Goal: Information Seeking & Learning: Learn about a topic

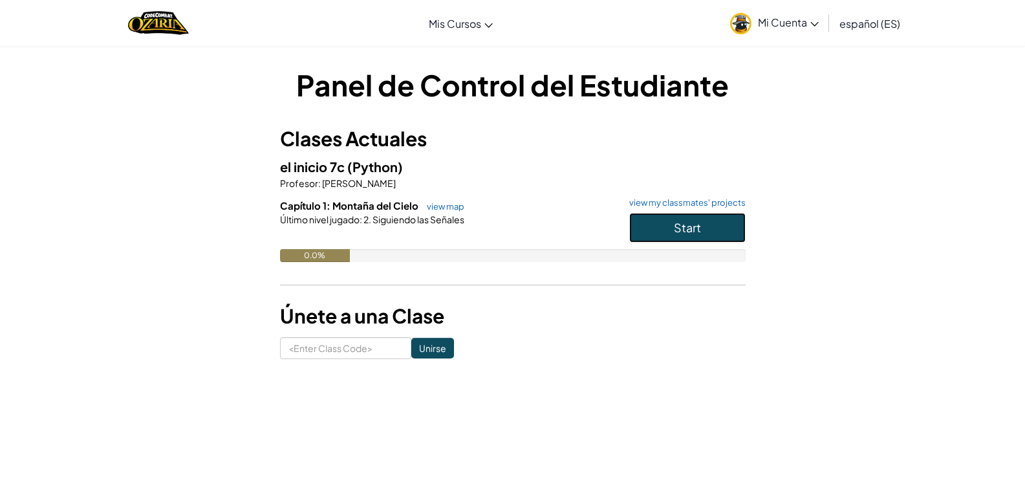
click at [637, 232] on button "Start" at bounding box center [687, 228] width 116 height 30
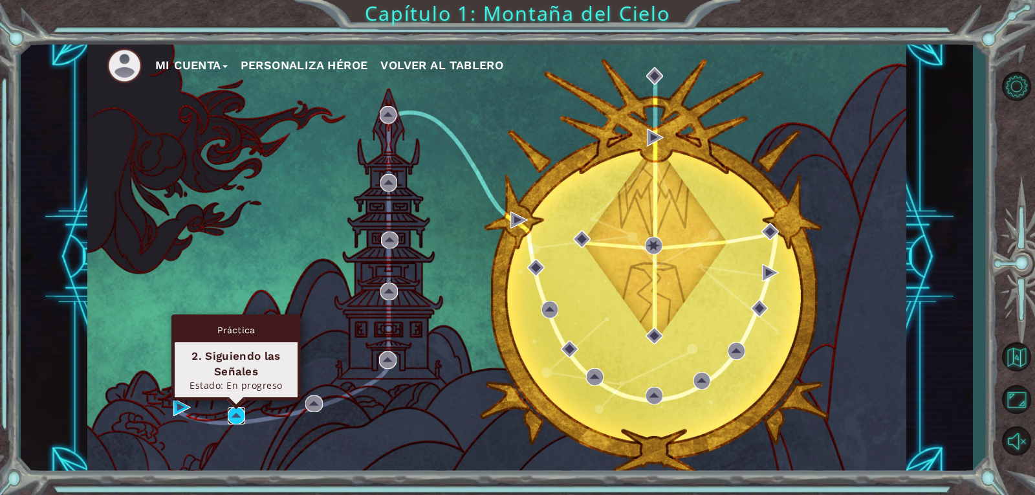
click at [242, 417] on img at bounding box center [236, 415] width 17 height 17
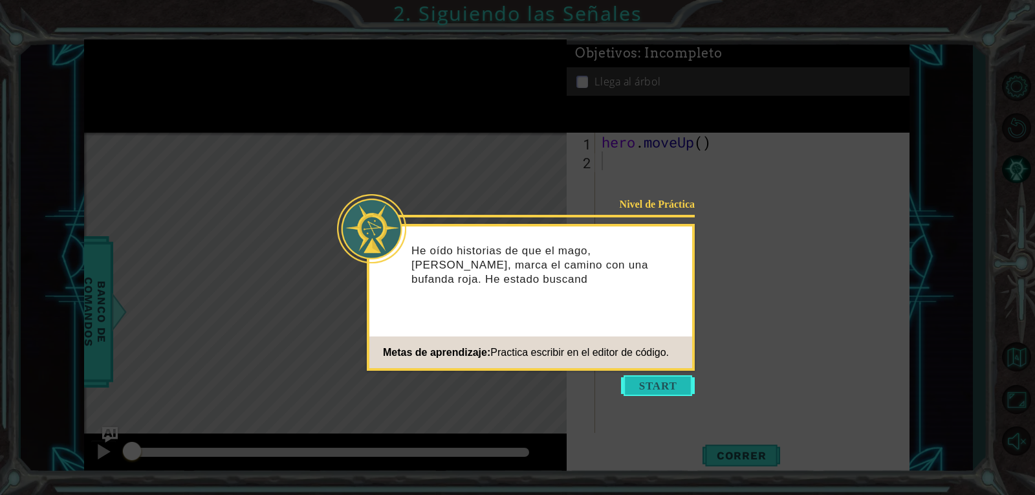
click at [638, 383] on button "Start" at bounding box center [658, 385] width 74 height 21
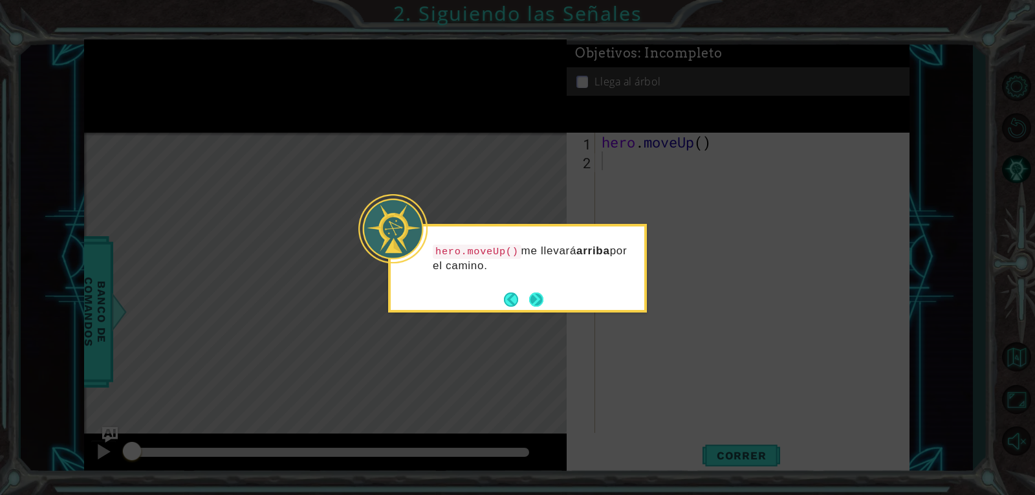
click at [537, 300] on button "Next" at bounding box center [536, 298] width 17 height 17
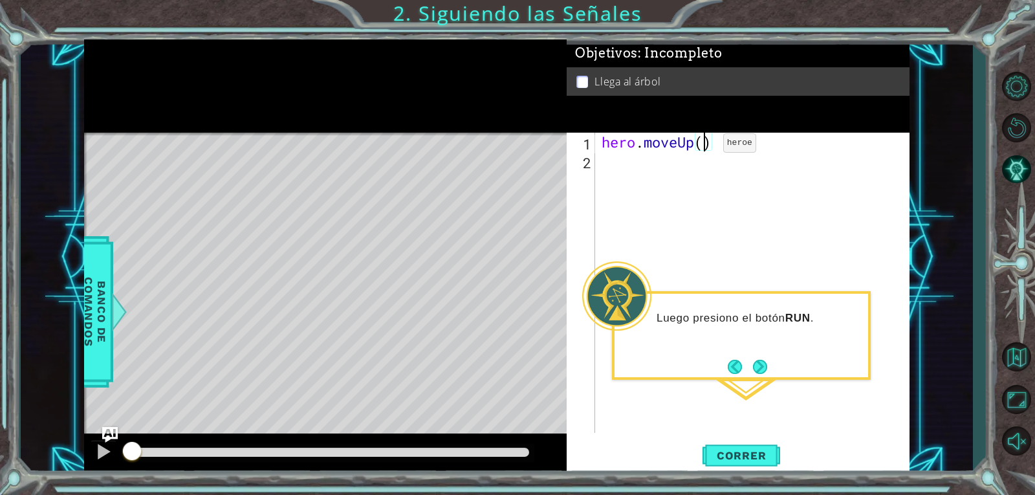
click at [704, 146] on div "hero . moveUp ( )" at bounding box center [756, 302] width 314 height 338
type textarea "hero.moveUp(2)"
click at [739, 468] on button "Correr" at bounding box center [741, 455] width 78 height 34
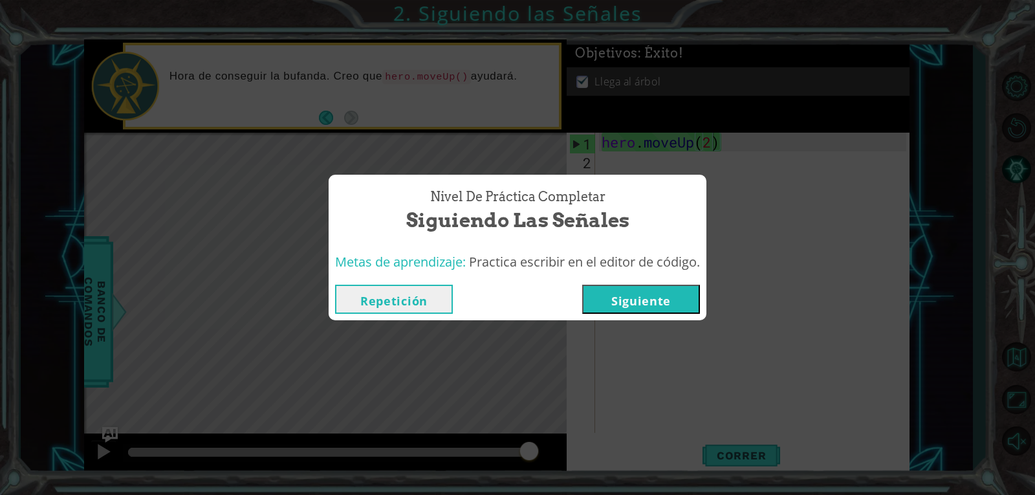
click at [609, 288] on button "Siguiente" at bounding box center [641, 299] width 118 height 29
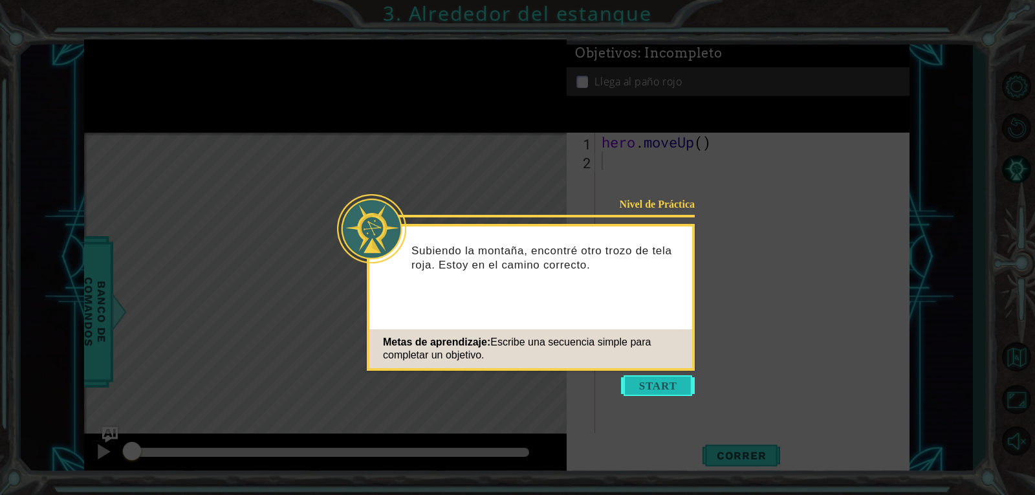
click at [636, 380] on button "Start" at bounding box center [658, 385] width 74 height 21
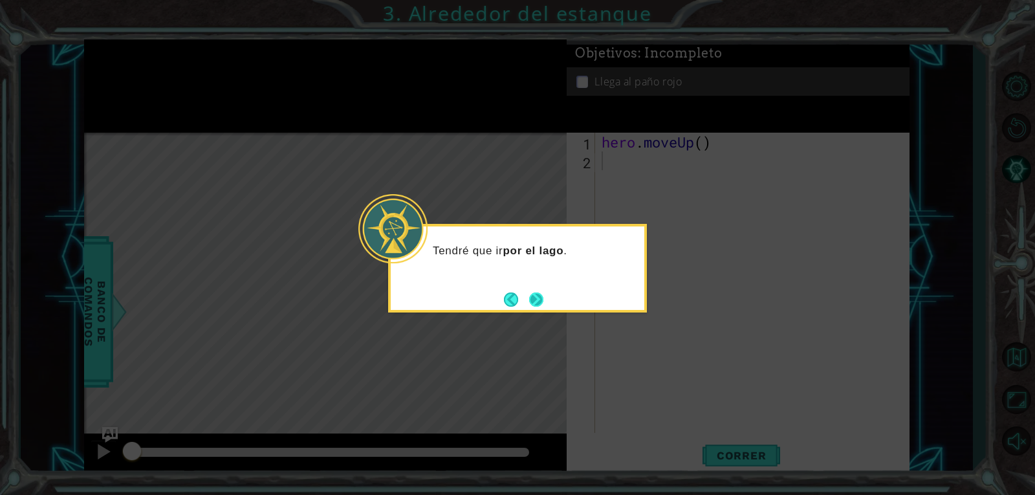
click at [535, 288] on div "Tendré que ir por el lago ." at bounding box center [517, 268] width 259 height 89
click at [536, 296] on button "Next" at bounding box center [536, 299] width 21 height 21
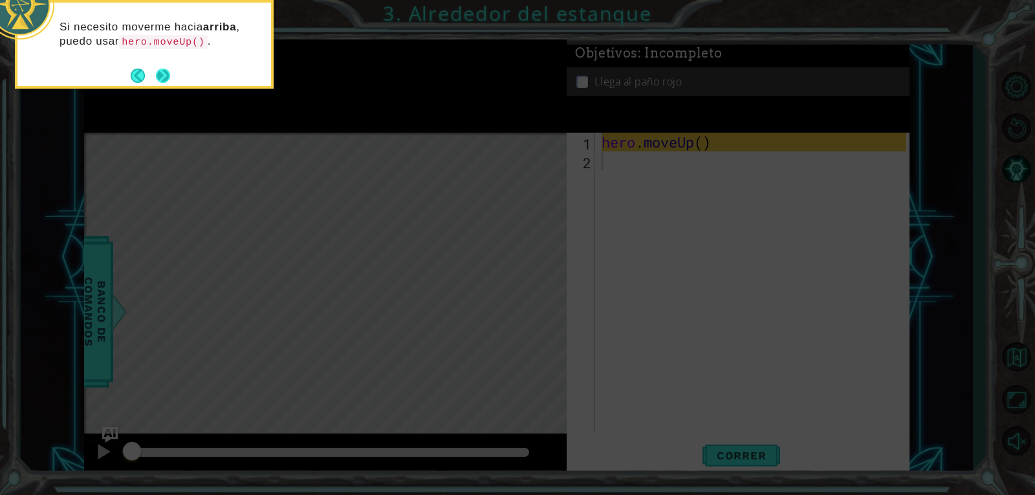
click at [165, 76] on button "Next" at bounding box center [163, 75] width 17 height 17
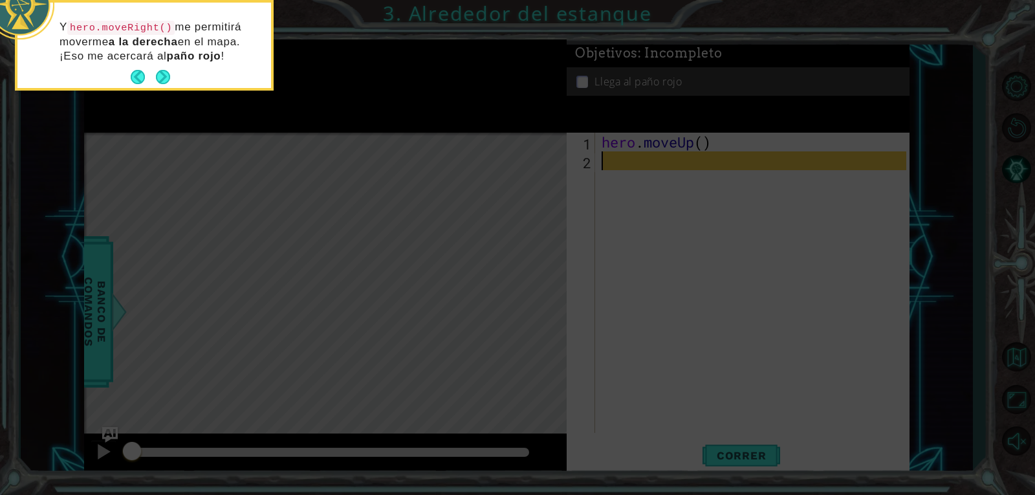
click at [165, 76] on button "Next" at bounding box center [163, 77] width 21 height 21
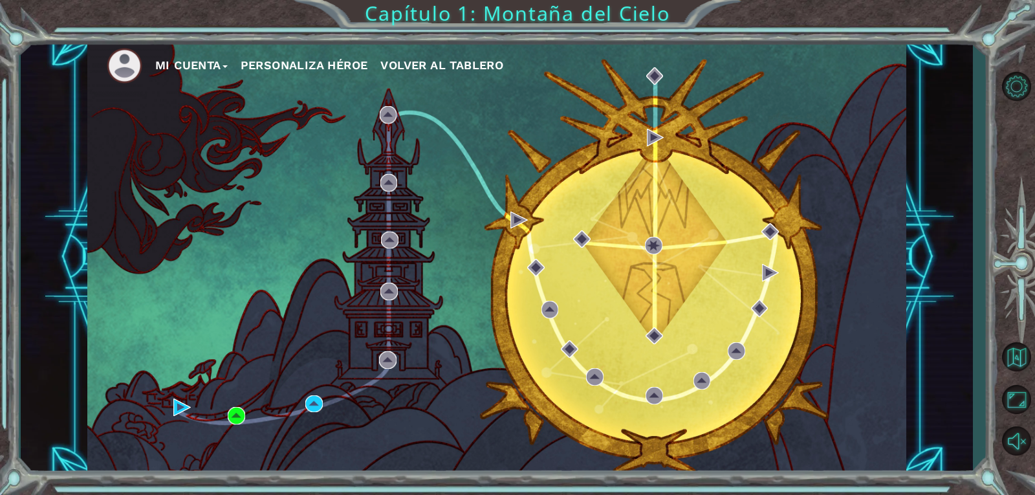
click at [266, 50] on ul "Mi Cuenta Personaliza Héroe Volver al Tablero" at bounding box center [506, 66] width 799 height 36
click at [267, 76] on ul "Mi Cuenta Personaliza Héroe Volver al Tablero" at bounding box center [506, 66] width 799 height 36
click at [268, 69] on button "Personaliza Héroe" at bounding box center [304, 65] width 127 height 19
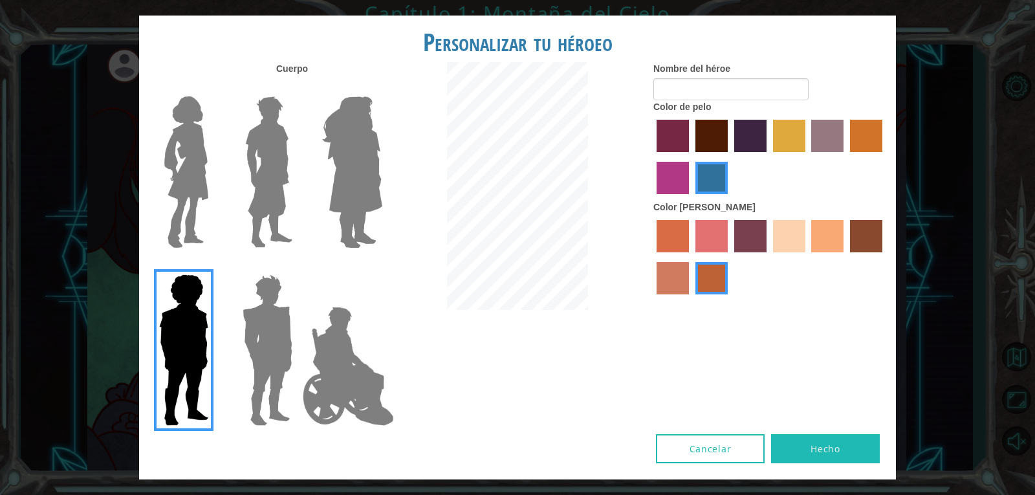
click at [188, 145] on img at bounding box center [186, 172] width 54 height 162
click at [213, 88] on input "Hero Connie" at bounding box center [213, 88] width 0 height 0
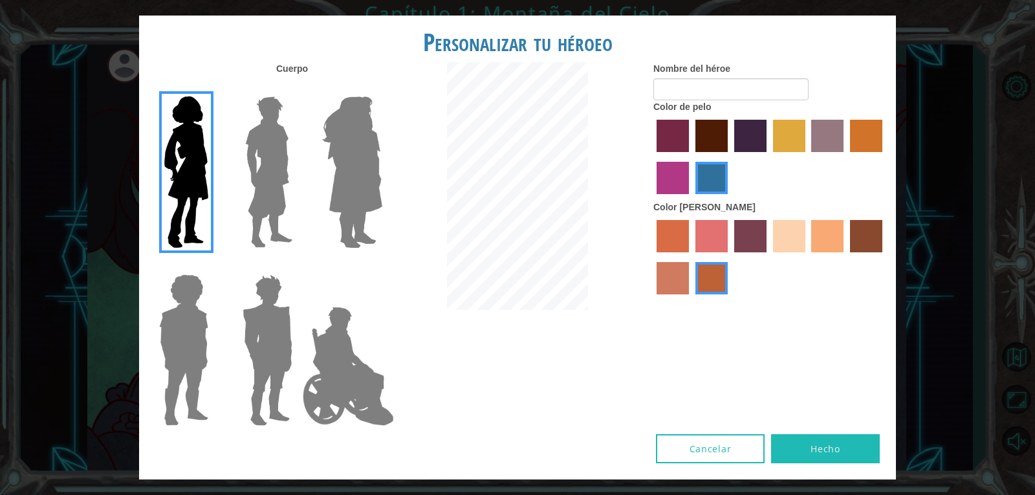
click at [816, 222] on label "tacao skin color" at bounding box center [827, 236] width 32 height 32
click at [807, 257] on input "tacao skin color" at bounding box center [807, 257] width 0 height 0
click at [705, 129] on label "maroon hair color" at bounding box center [711, 136] width 32 height 32
click at [691, 157] on input "maroon hair color" at bounding box center [691, 157] width 0 height 0
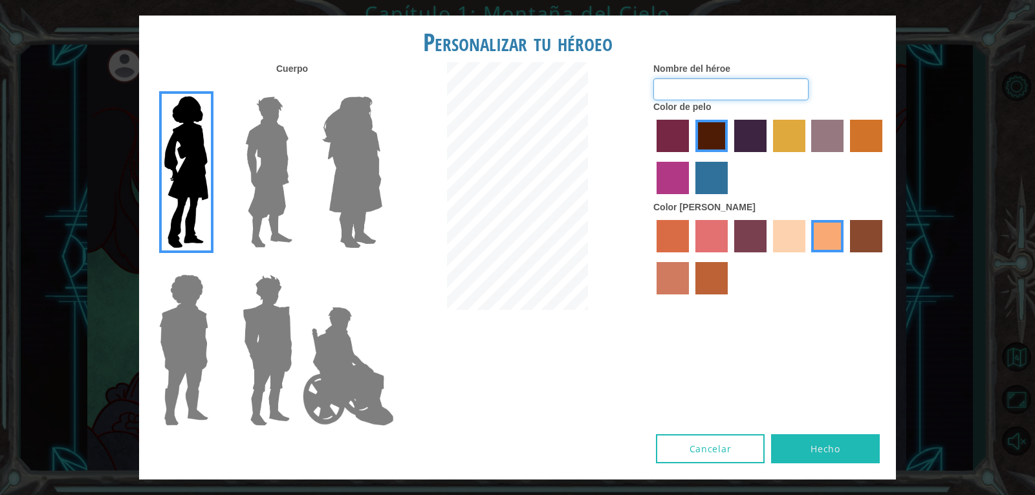
click at [671, 91] on input "Nombre del héroe" at bounding box center [730, 89] width 155 height 22
type input "[PERSON_NAME]"
click at [799, 453] on button "Hecho" at bounding box center [825, 448] width 109 height 29
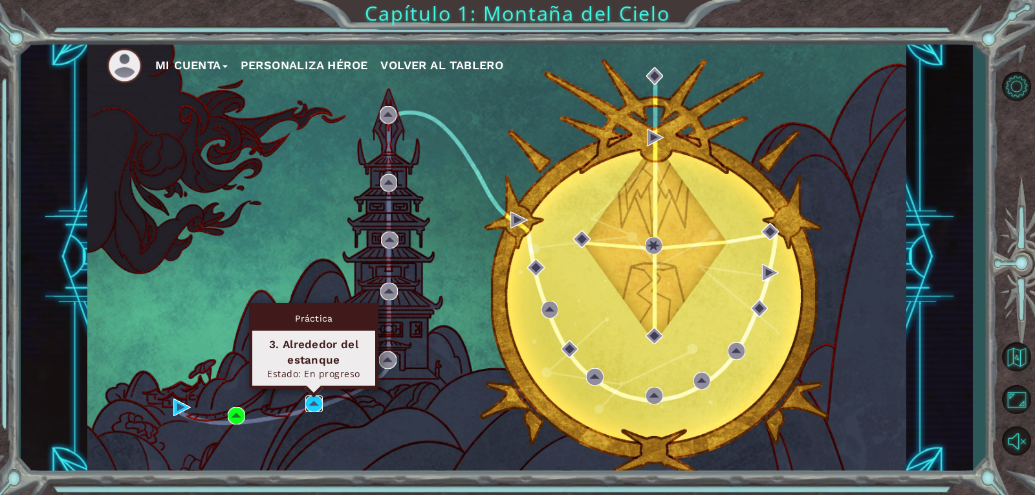
click at [320, 410] on img at bounding box center [313, 403] width 17 height 17
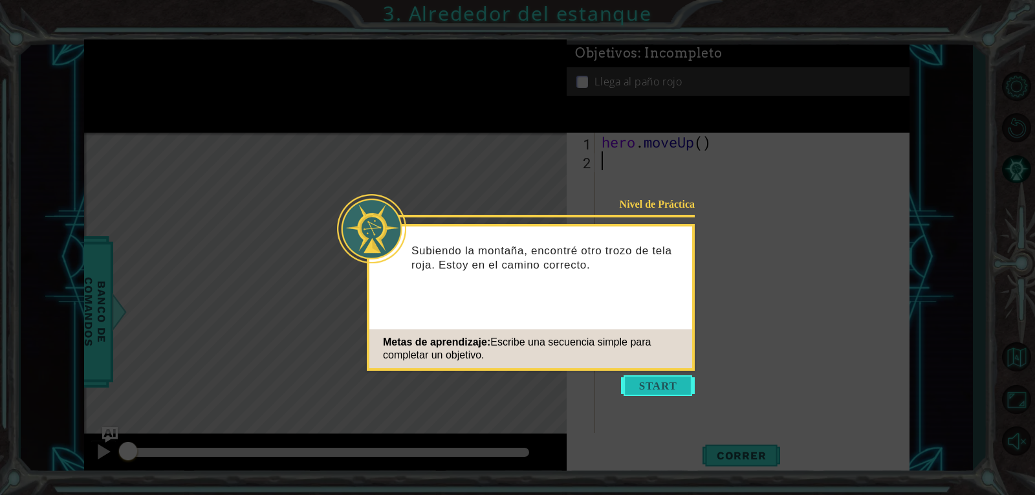
click at [625, 380] on button "Start" at bounding box center [658, 385] width 74 height 21
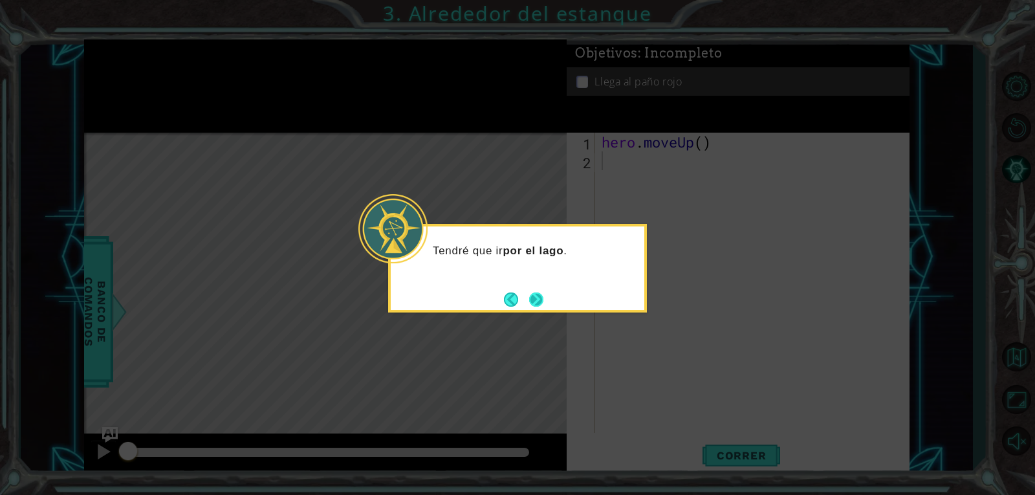
click at [534, 299] on button "Next" at bounding box center [536, 299] width 24 height 24
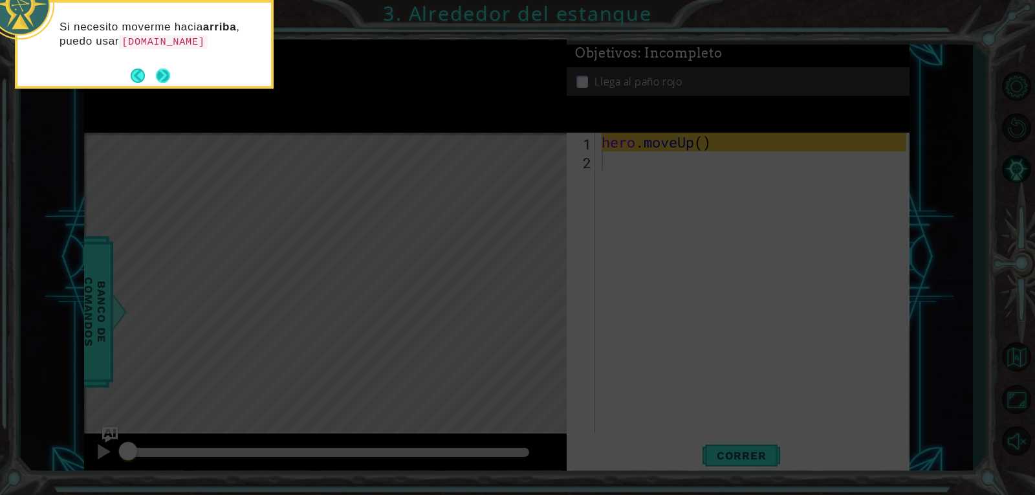
click at [164, 76] on button "Next" at bounding box center [163, 75] width 24 height 24
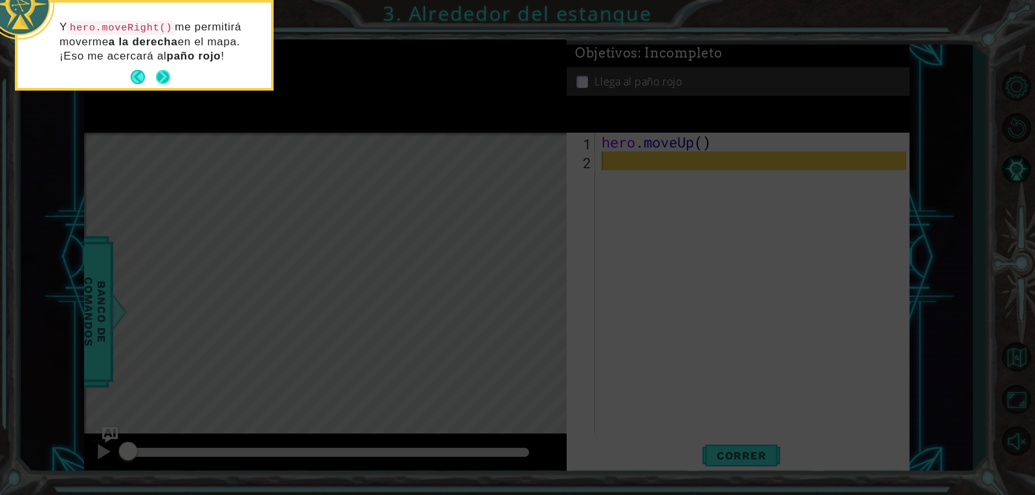
click at [163, 67] on button "Next" at bounding box center [162, 76] width 23 height 23
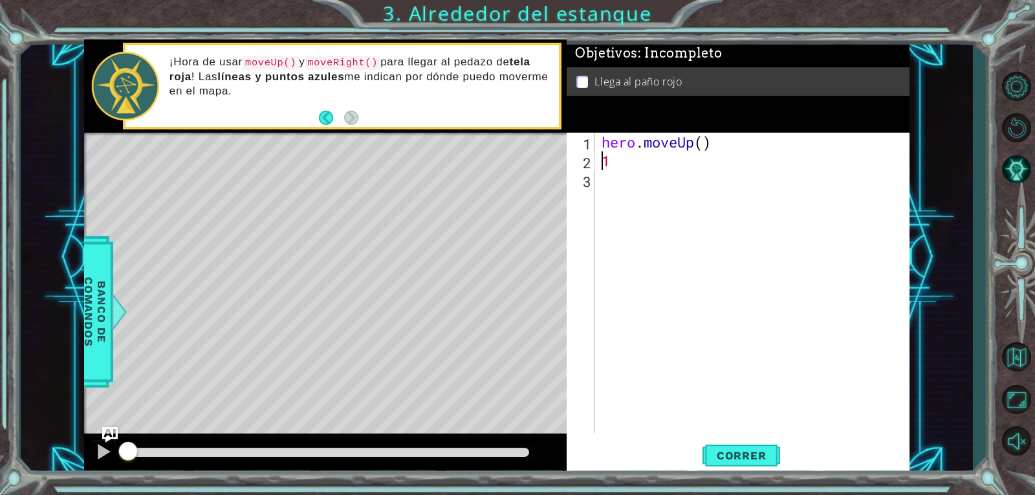
click at [605, 159] on div "hero . moveUp ( ) 1" at bounding box center [756, 302] width 314 height 338
click at [624, 161] on div "hero . moveUp ( ) 1" at bounding box center [756, 302] width 314 height 338
type textarea "1"
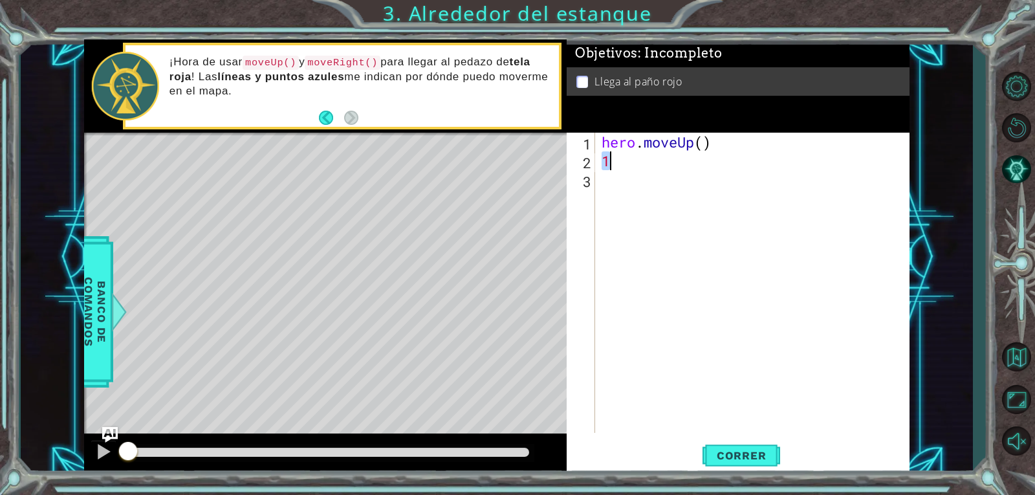
click at [622, 162] on div "hero . moveUp ( ) 1" at bounding box center [752, 283] width 307 height 300
click at [702, 143] on div "hero . moveUp ( )" at bounding box center [756, 302] width 314 height 338
type textarea "hero.moveUp(2)"
click at [602, 158] on div "hero . moveUp ( 2 )" at bounding box center [756, 302] width 314 height 338
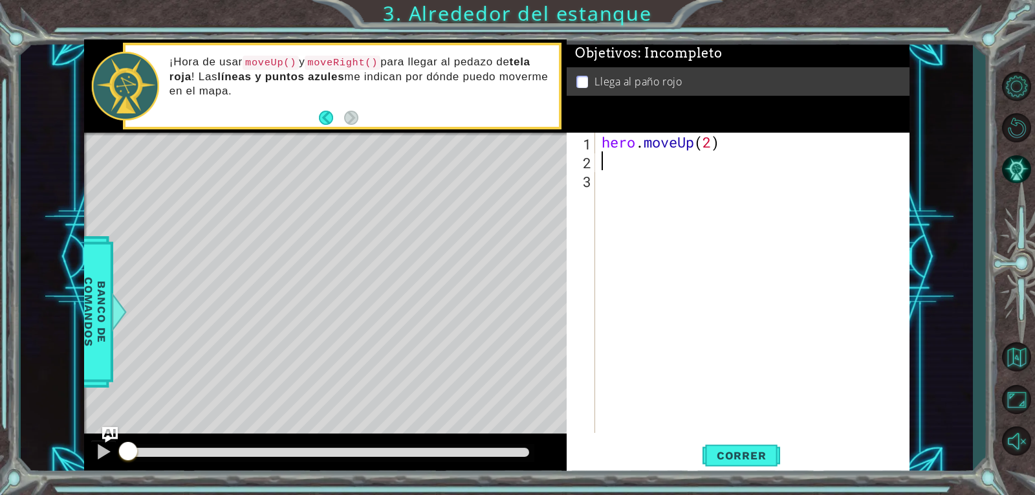
scroll to position [0, 0]
type textarea "h"
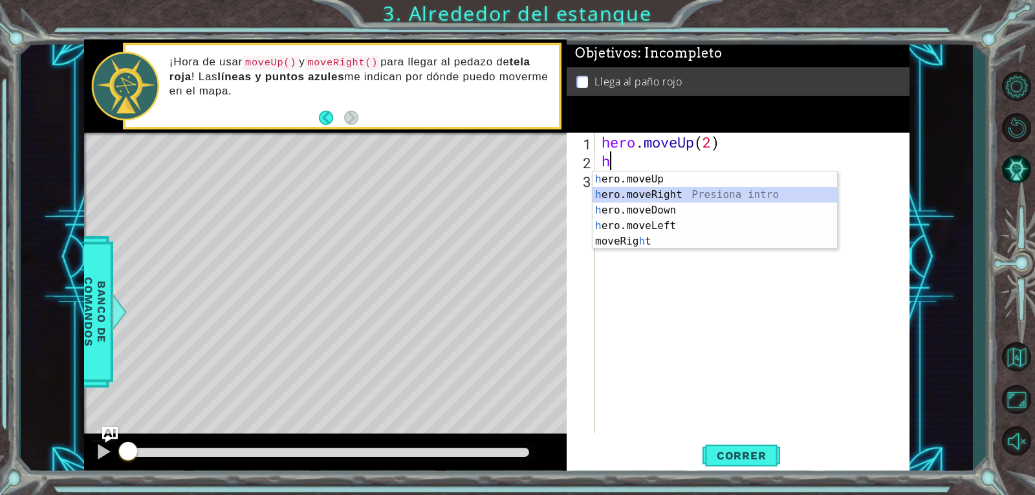
click at [661, 191] on div "h ero.moveUp Presiona intro h ero.moveRight Presiona intro h ero.moveDown Presi…" at bounding box center [714, 225] width 244 height 109
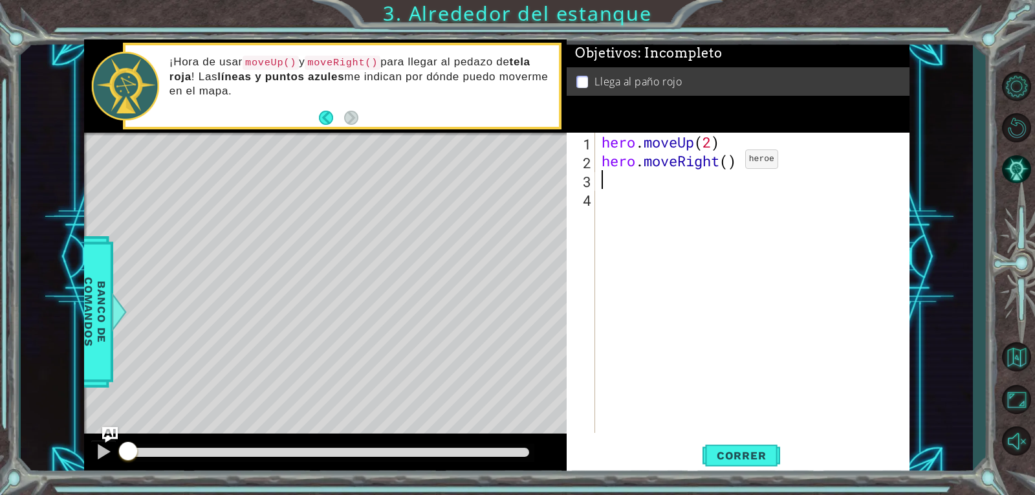
click at [726, 162] on div "hero . moveUp ( 2 ) hero . moveRight ( )" at bounding box center [756, 302] width 314 height 338
type textarea "hero.moveRight(1)"
click at [605, 180] on div "hero . moveUp ( 2 ) hero . moveRight ( 1 )" at bounding box center [756, 302] width 314 height 338
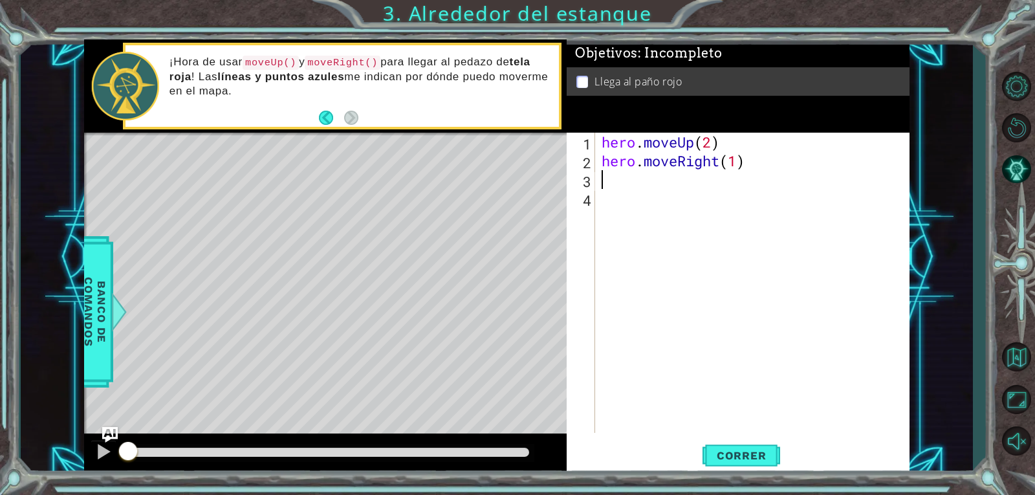
type textarea "h"
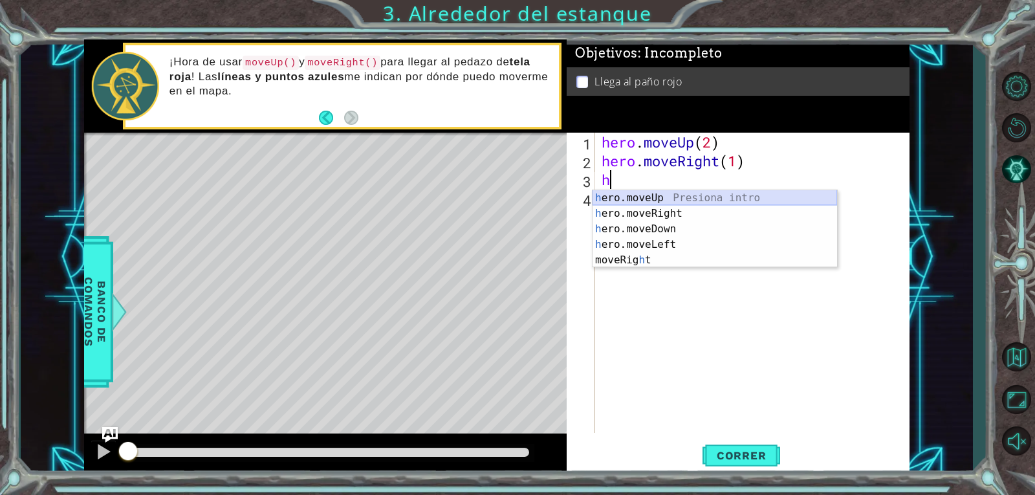
click at [619, 191] on div "h ero.moveUp Presiona intro h ero.moveRight Presiona intro h ero.moveDown Presi…" at bounding box center [714, 244] width 244 height 109
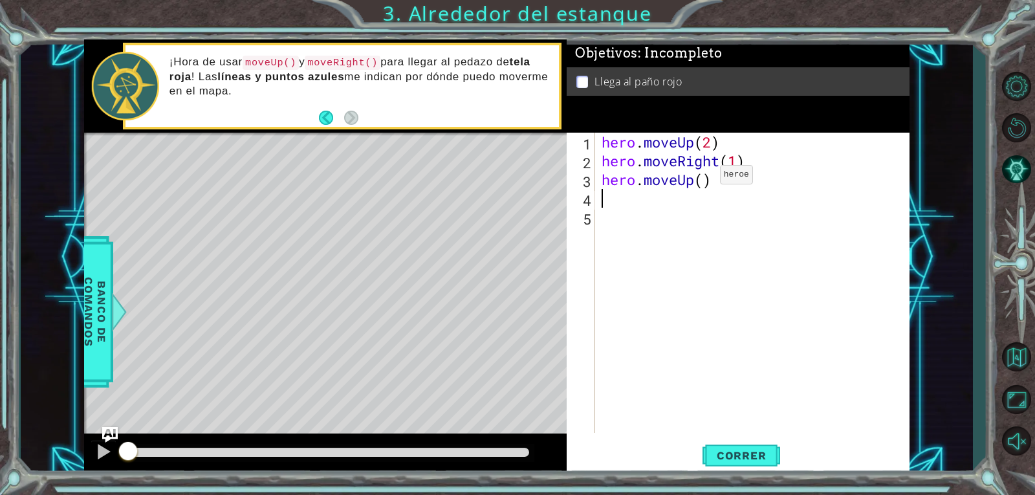
click at [700, 178] on div "hero . moveUp ( 2 ) hero . moveRight ( 1 ) hero . moveUp ( )" at bounding box center [756, 302] width 314 height 338
type textarea "hero.moveUp(1)"
click at [720, 457] on span "Correr" at bounding box center [742, 455] width 76 height 13
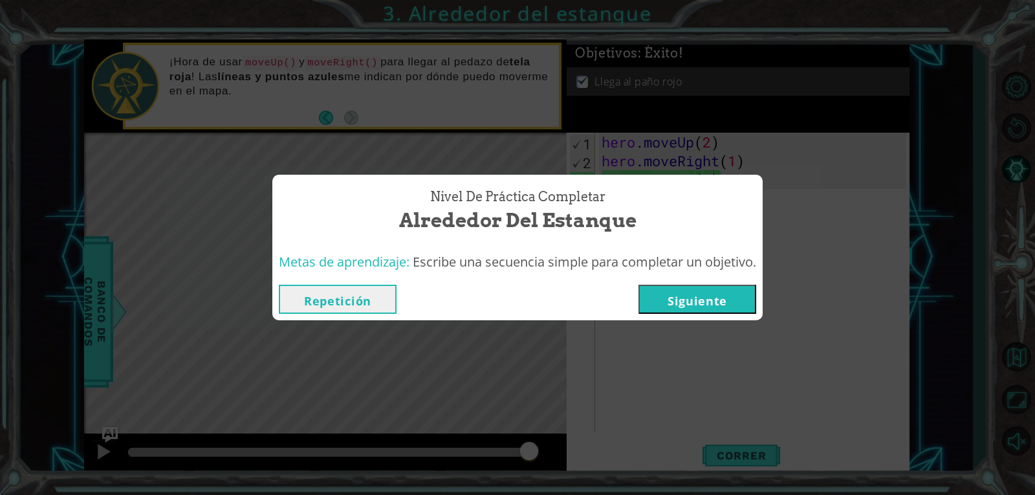
click at [699, 314] on div "Repetición [GEOGRAPHIC_DATA]" at bounding box center [517, 299] width 490 height 42
click at [698, 308] on button "Siguiente" at bounding box center [697, 299] width 118 height 29
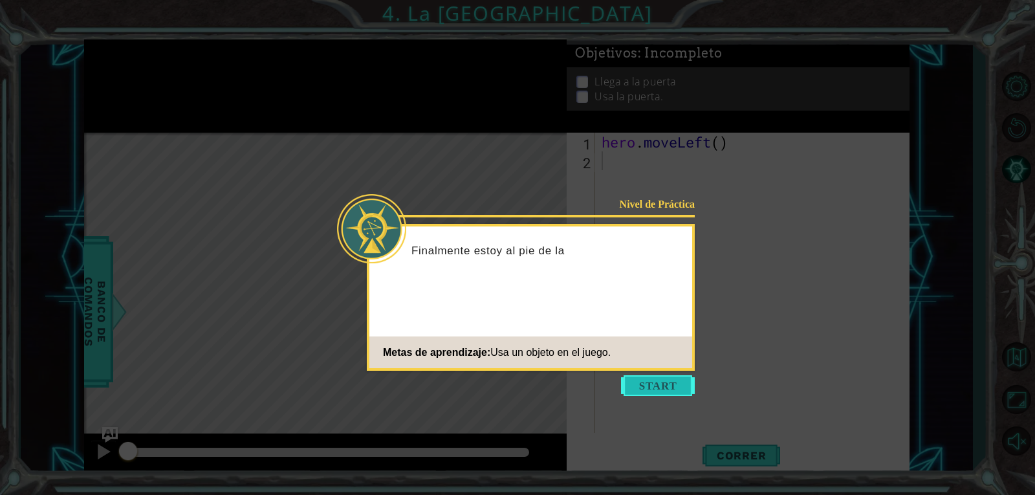
click at [653, 389] on button "Start" at bounding box center [658, 385] width 74 height 21
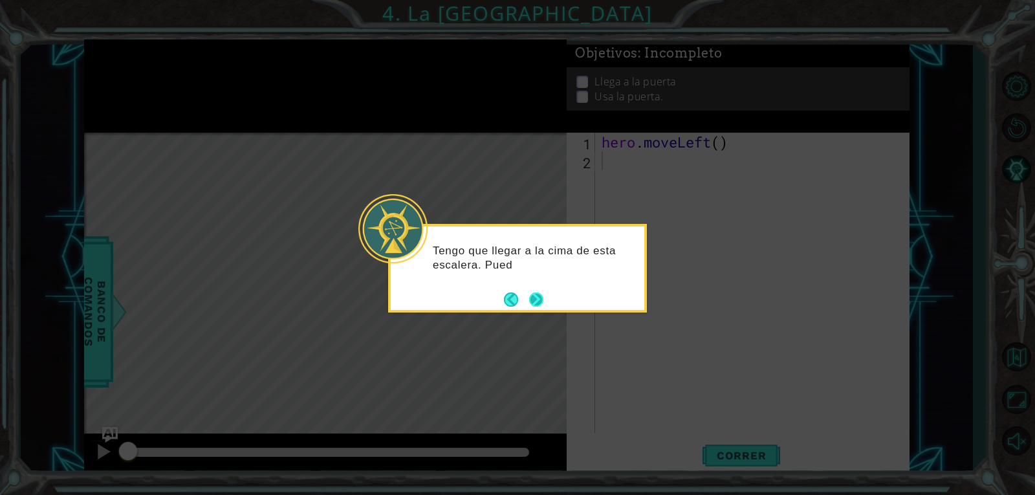
click at [533, 293] on button "Next" at bounding box center [536, 299] width 23 height 23
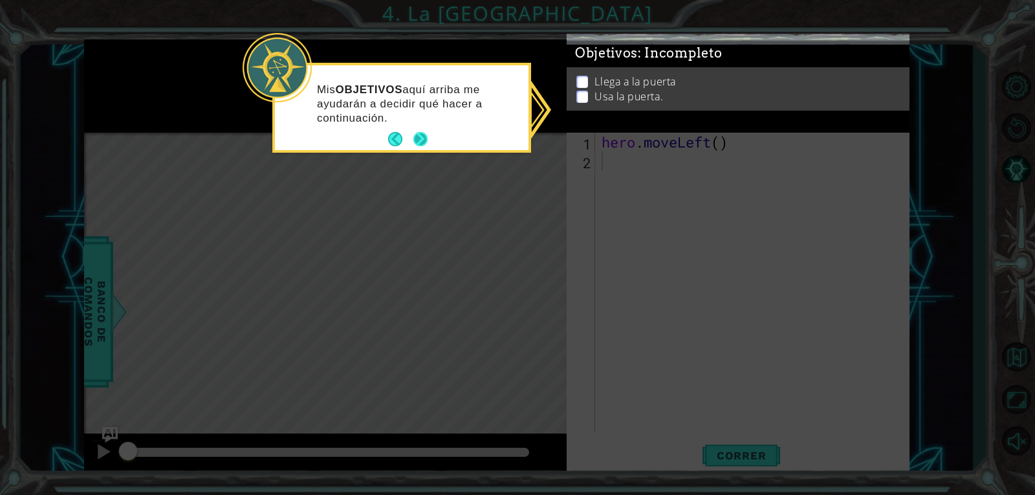
click at [418, 140] on button "Next" at bounding box center [420, 139] width 20 height 20
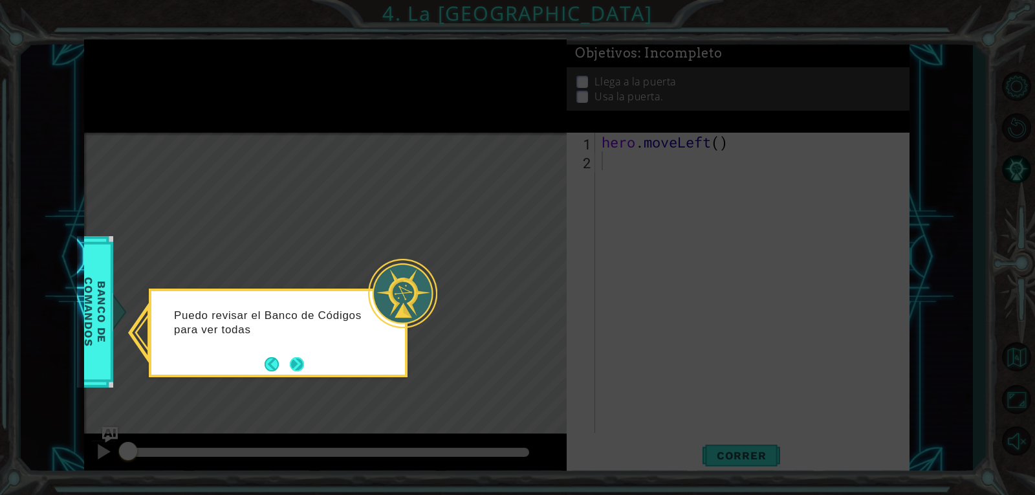
click at [304, 352] on div "Puedo revisar el Banco de Códigos para ver todas" at bounding box center [278, 328] width 254 height 65
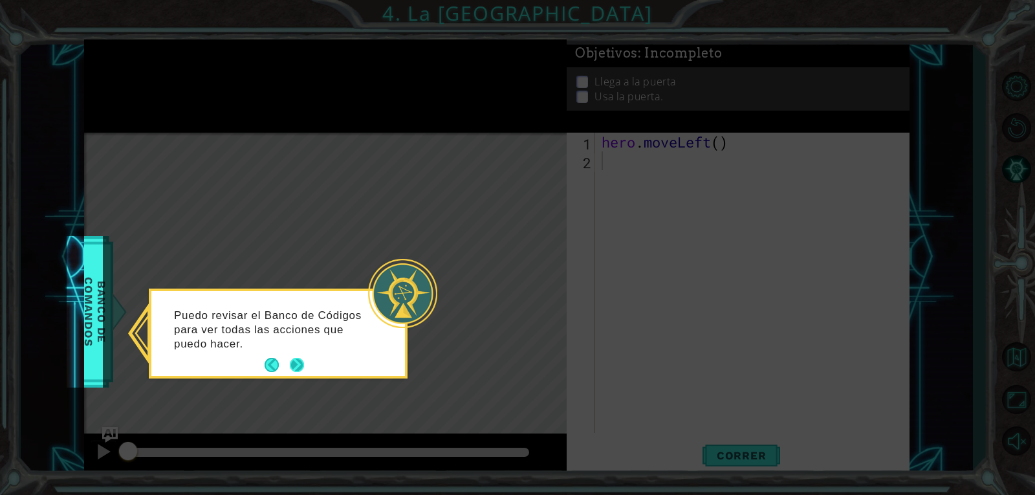
click at [304, 373] on button "Next" at bounding box center [296, 365] width 16 height 16
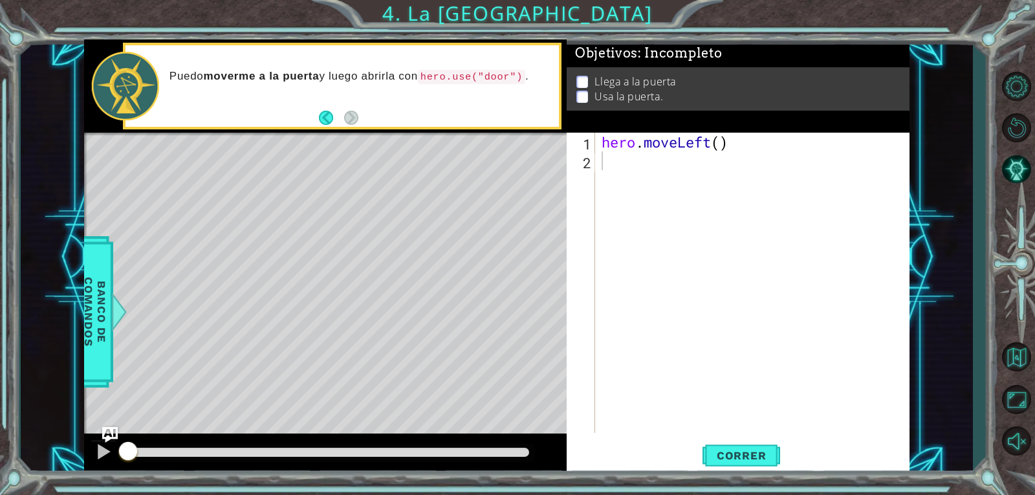
click at [608, 166] on div "hero . moveLeft ( )" at bounding box center [756, 302] width 314 height 338
click at [719, 142] on div "hero . moveLeft ( ) h" at bounding box center [756, 302] width 314 height 338
click at [620, 161] on div "hero . moveLeft ( 2 ) h" at bounding box center [756, 302] width 314 height 338
type textarea "h"
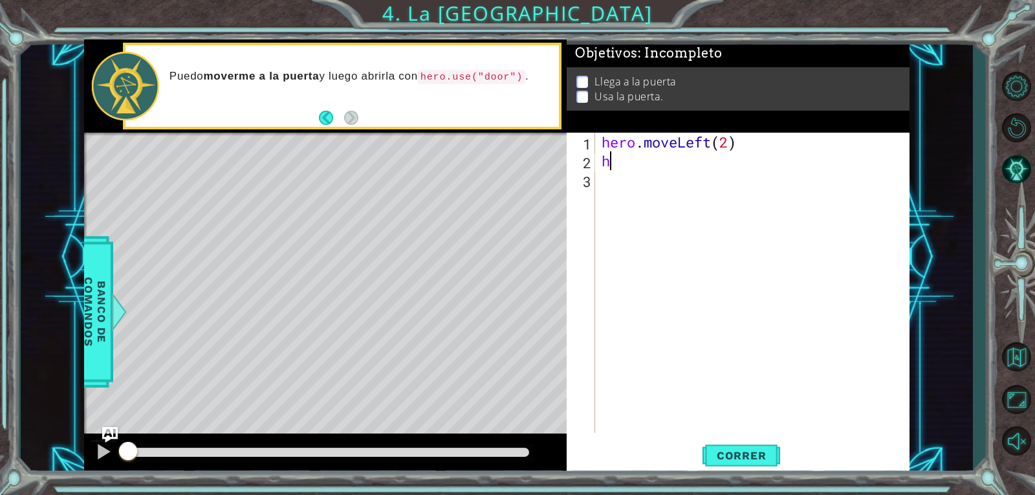
scroll to position [0, 0]
type textarea "h"
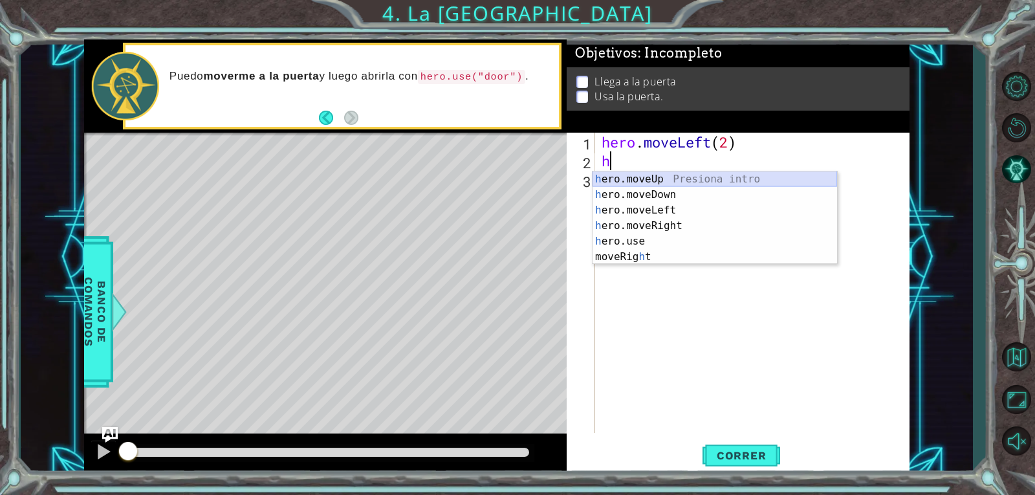
click at [638, 172] on div "h ero.moveUp Presiona intro h ero.moveDown Presiona intro h ero.moveLeft Presio…" at bounding box center [714, 233] width 244 height 124
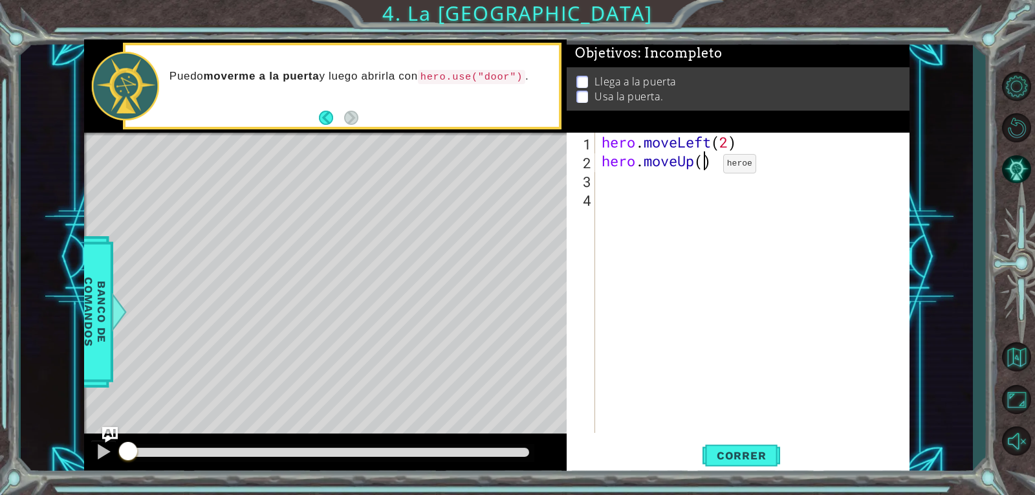
click at [704, 167] on div "hero . moveLeft ( 2 ) hero . moveUp ( )" at bounding box center [756, 302] width 314 height 338
type textarea "hero.moveUp(2)"
click at [600, 182] on div "hero . moveLeft ( 2 ) hero . moveUp ( 2 )" at bounding box center [756, 302] width 314 height 338
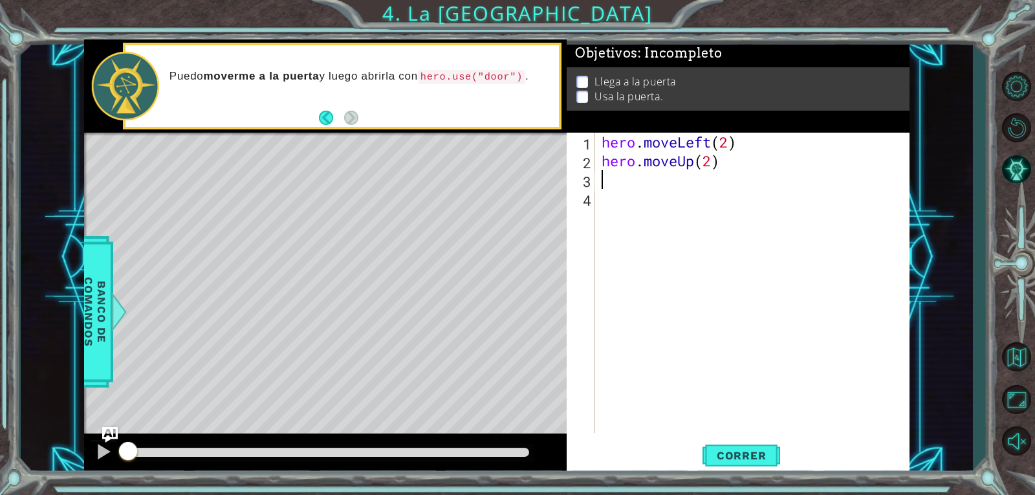
type textarea "h"
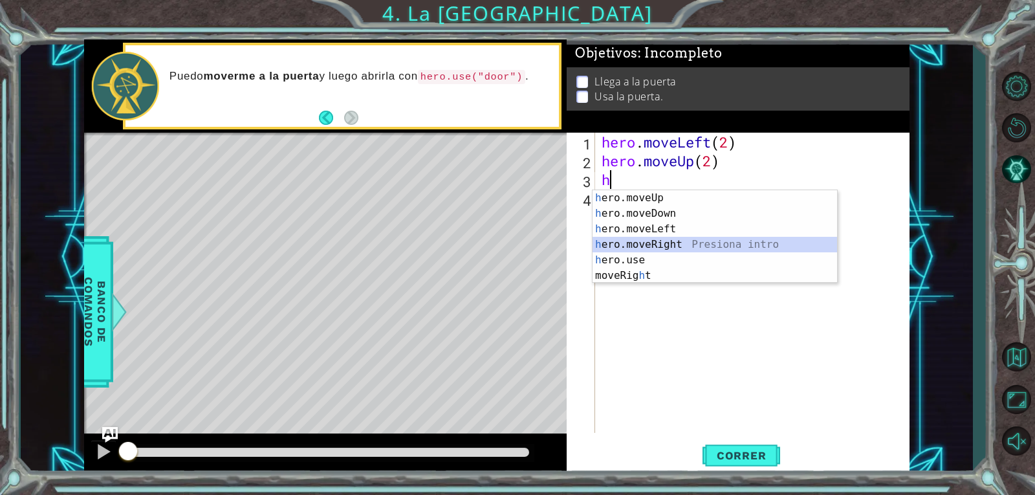
click at [625, 248] on div "h ero.moveUp Presiona intro h ero.moveDown Presiona intro h ero.moveLeft Presio…" at bounding box center [714, 252] width 244 height 124
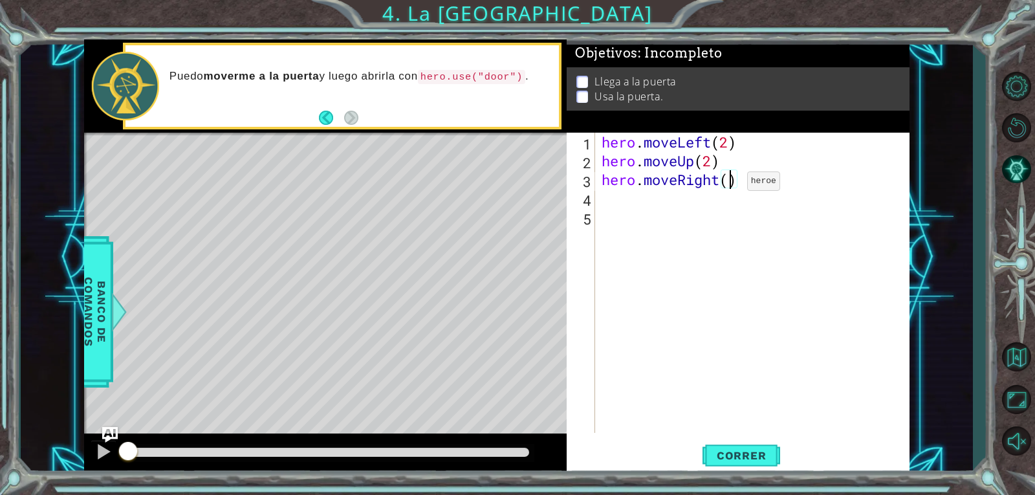
click at [728, 184] on div "hero . moveLeft ( 2 ) hero . moveUp ( 2 ) hero . moveRight ( )" at bounding box center [756, 302] width 314 height 338
type textarea "hero.moveRight(2)"
click at [717, 446] on button "Correr" at bounding box center [741, 455] width 78 height 34
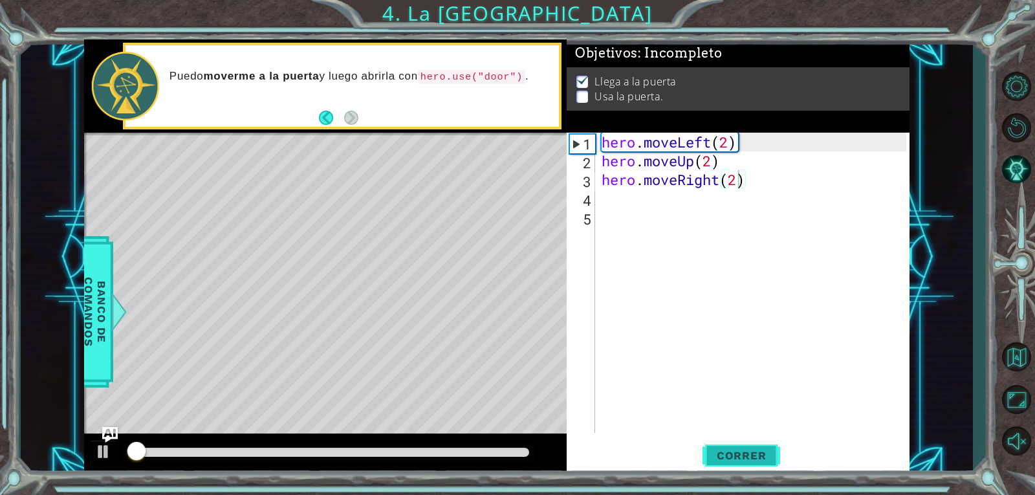
click at [717, 455] on span "Correr" at bounding box center [742, 455] width 76 height 13
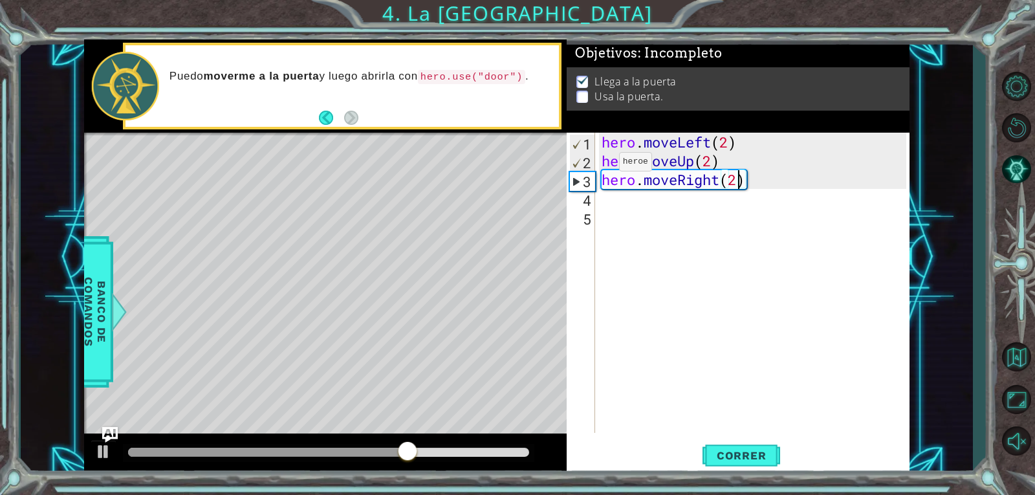
click at [596, 205] on div "hero.moveRight(2) 1 2 3 4 5 hero . moveLeft ( 2 ) hero . moveUp ( 2 ) hero . mo…" at bounding box center [737, 283] width 340 height 300
click at [604, 202] on div "hero . moveLeft ( 2 ) hero . moveUp ( 2 ) hero . moveRight ( 2 )" at bounding box center [756, 302] width 314 height 338
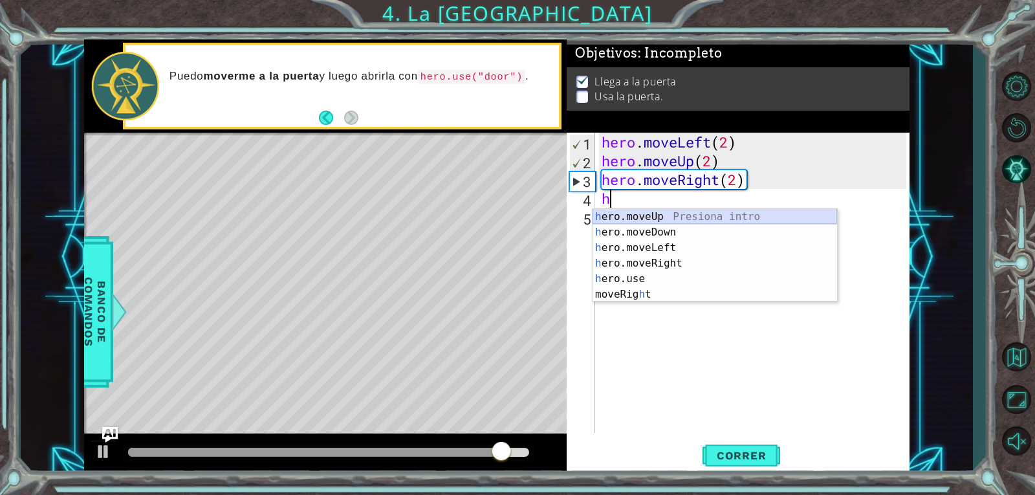
type textarea "h"
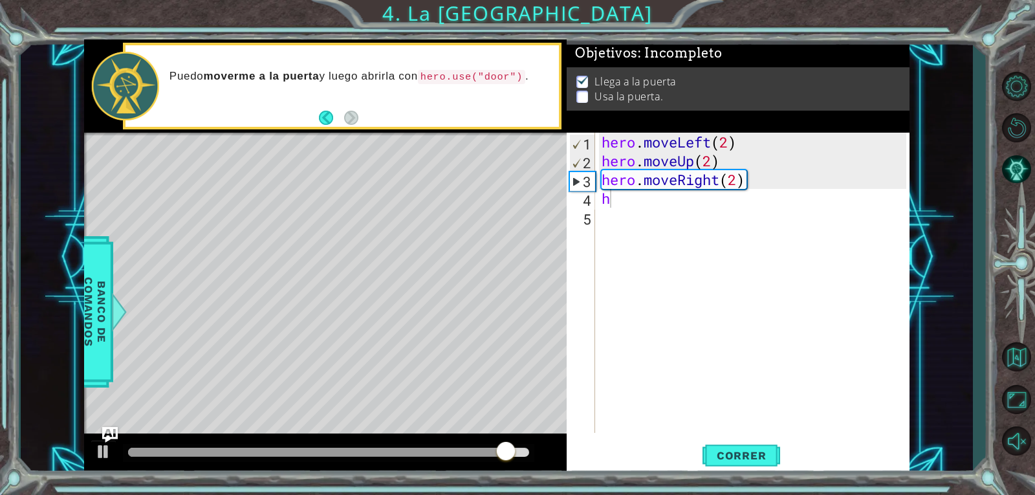
click at [634, 208] on body "1 ההההההההההההההההההההההההההההההההההההההההההההההההההההההההההההההההההההההההההההה…" at bounding box center [517, 247] width 1035 height 495
click at [620, 199] on div "hero . moveLeft ( 2 ) hero . moveUp ( 2 ) hero . moveRight ( 2 ) h" at bounding box center [756, 302] width 314 height 338
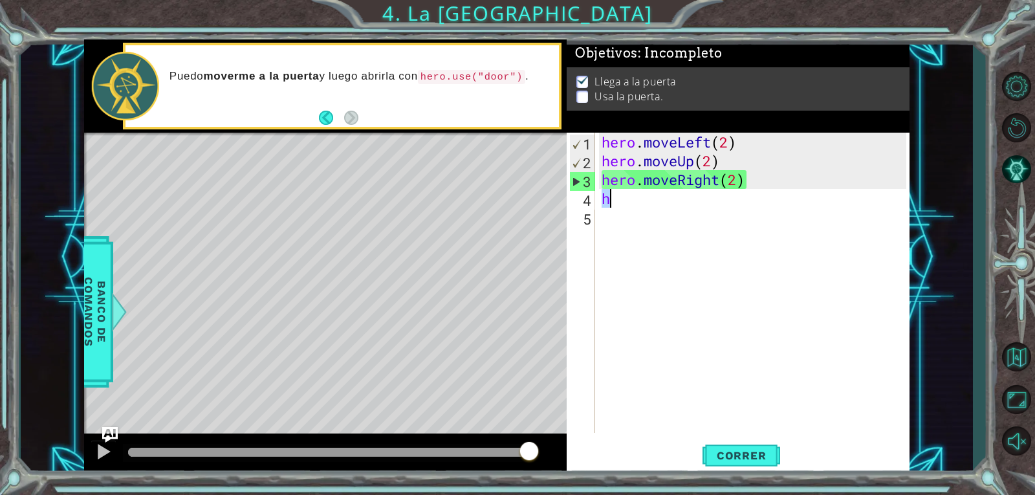
click at [618, 202] on div "hero . moveLeft ( 2 ) hero . moveUp ( 2 ) hero . moveRight ( 2 ) h" at bounding box center [756, 302] width 314 height 338
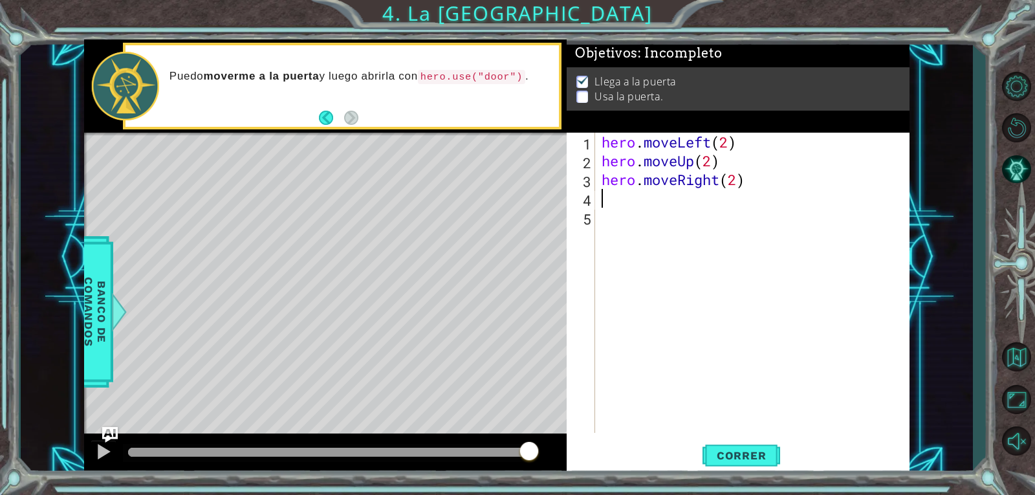
type textarea "h"
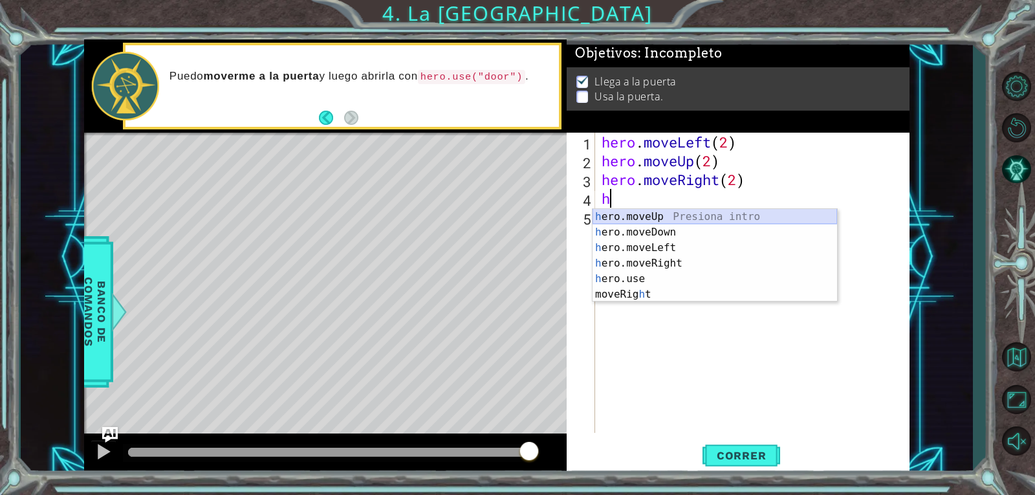
click at [627, 220] on div "h ero.moveUp Presiona intro h ero.moveDown Presiona intro h ero.moveLeft Presio…" at bounding box center [714, 271] width 244 height 124
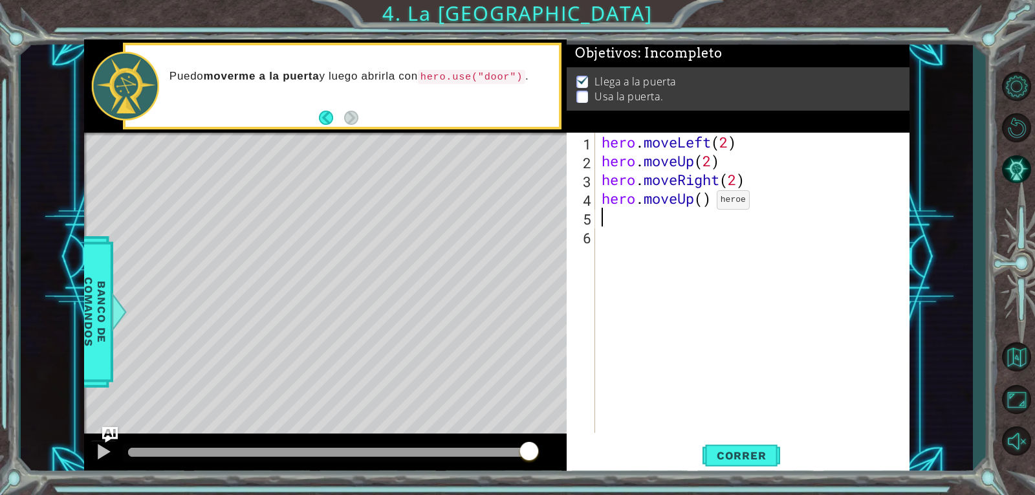
click at [697, 203] on div "hero . moveLeft ( 2 ) hero . moveUp ( 2 ) hero . moveRight ( 2 ) hero . moveUp …" at bounding box center [756, 302] width 314 height 338
click at [704, 202] on div "hero . moveLeft ( 2 ) hero . moveUp ( 2 ) hero . moveRight ( 2 ) hero . moveUp …" at bounding box center [756, 302] width 314 height 338
type textarea "hero.moveUp(1)"
click at [618, 221] on div "hero . moveLeft ( 2 ) hero . moveUp ( 2 ) hero . moveRight ( 2 ) hero . moveUp …" at bounding box center [756, 302] width 314 height 338
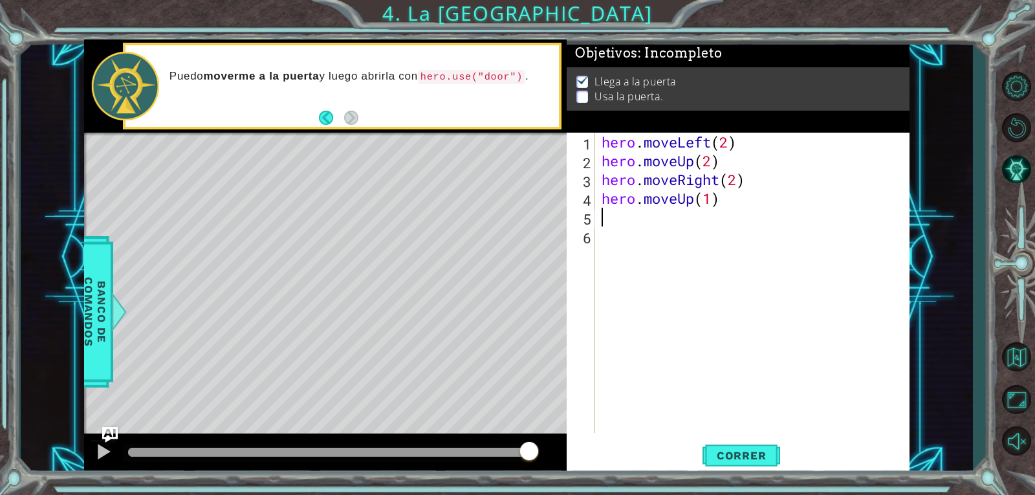
scroll to position [0, 0]
type textarea "h"
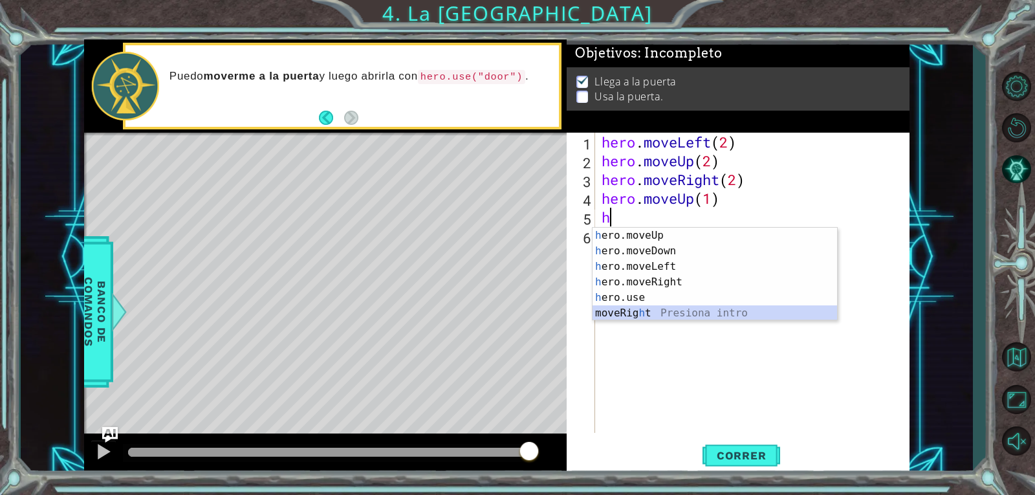
click at [621, 309] on div "h ero.moveUp Presiona intro h ero.moveDown Presiona intro h ero.moveLeft Presio…" at bounding box center [714, 290] width 244 height 124
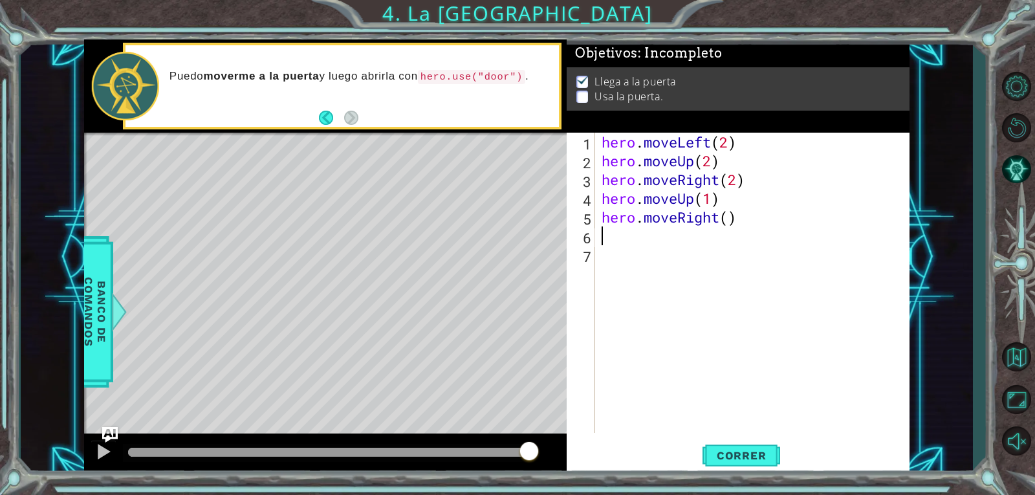
click at [609, 244] on div "hero . moveLeft ( 2 ) hero . moveUp ( 2 ) hero . moveRight ( 2 ) hero . moveUp …" at bounding box center [756, 302] width 314 height 338
click at [610, 244] on div "hero . moveLeft ( 2 ) hero . moveUp ( 2 ) hero . moveRight ( 2 ) hero . moveUp …" at bounding box center [756, 302] width 314 height 338
type textarea "h"
click at [601, 327] on body "1 ההההההההההההההההההההההההההההההההההההההההההההההההההההההההההההההההההההההההההההה…" at bounding box center [517, 247] width 1035 height 495
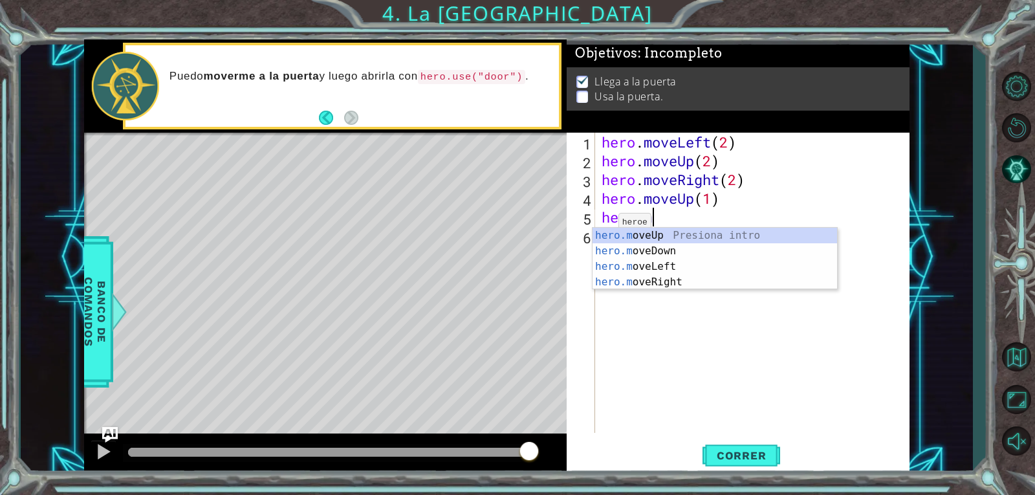
type textarea "hero."
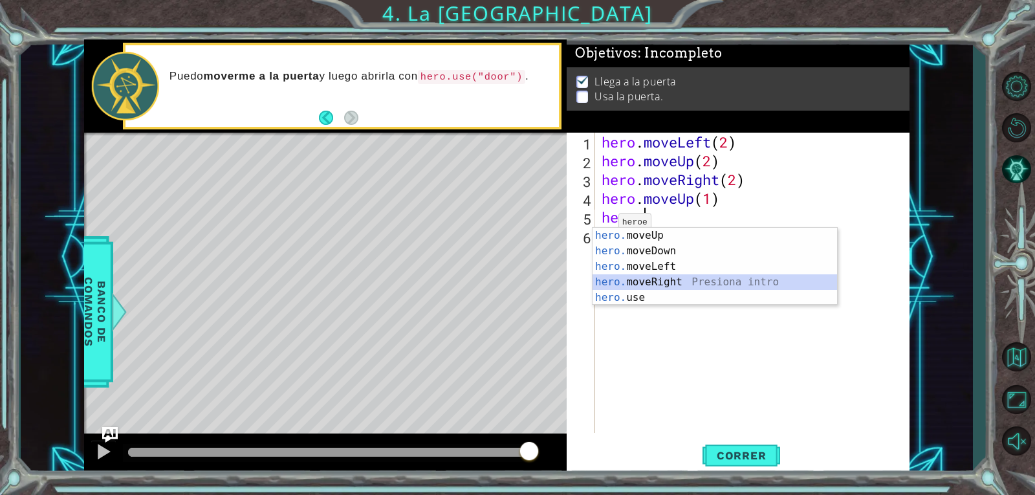
click at [610, 283] on div "hero. moveUp Presiona intro hero. moveDown Presiona intro hero. moveLeft Presio…" at bounding box center [714, 282] width 244 height 109
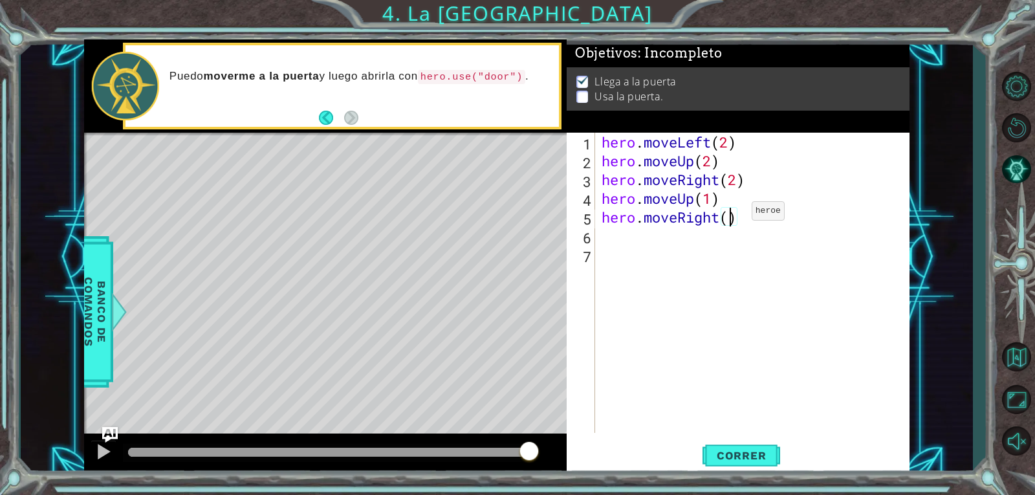
click at [732, 214] on div "hero . moveLeft ( 2 ) hero . moveUp ( 2 ) hero . moveRight ( 2 ) hero . moveUp …" at bounding box center [756, 302] width 314 height 338
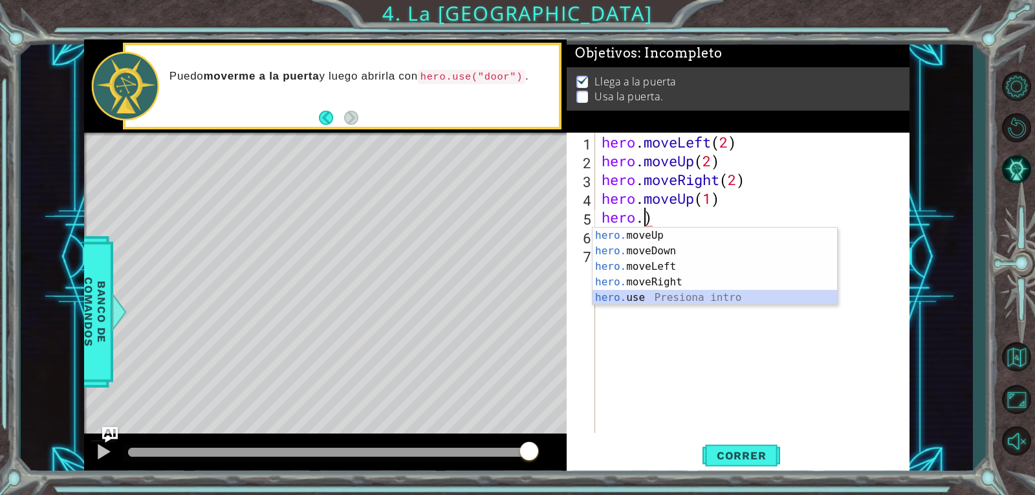
click at [667, 294] on div "hero. moveUp Presiona intro hero. moveDown Presiona intro hero. moveLeft Presio…" at bounding box center [714, 282] width 244 height 109
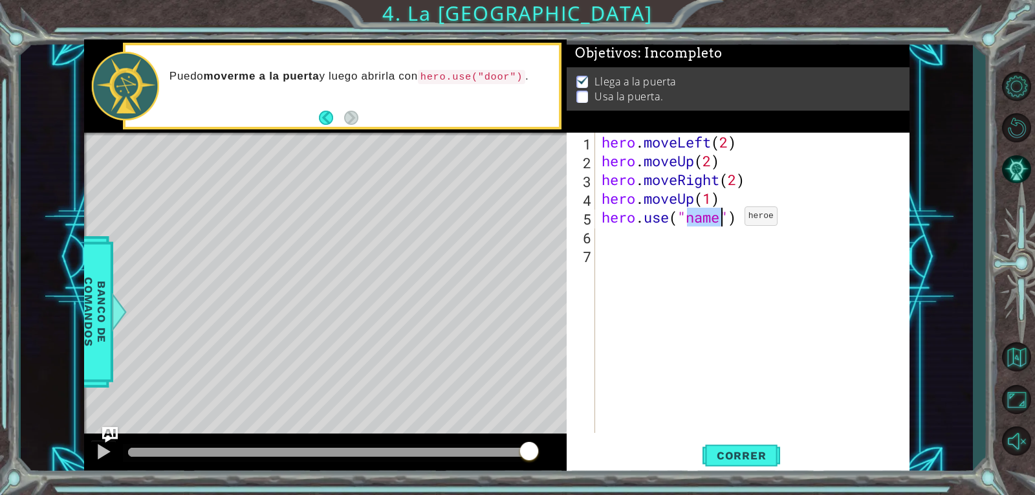
click at [725, 219] on div "hero . moveLeft ( 2 ) hero . moveUp ( 2 ) hero . moveRight ( 2 ) hero . moveUp …" at bounding box center [752, 283] width 307 height 300
type textarea "hero.use("door")"
click at [723, 454] on span "Correr" at bounding box center [742, 455] width 76 height 13
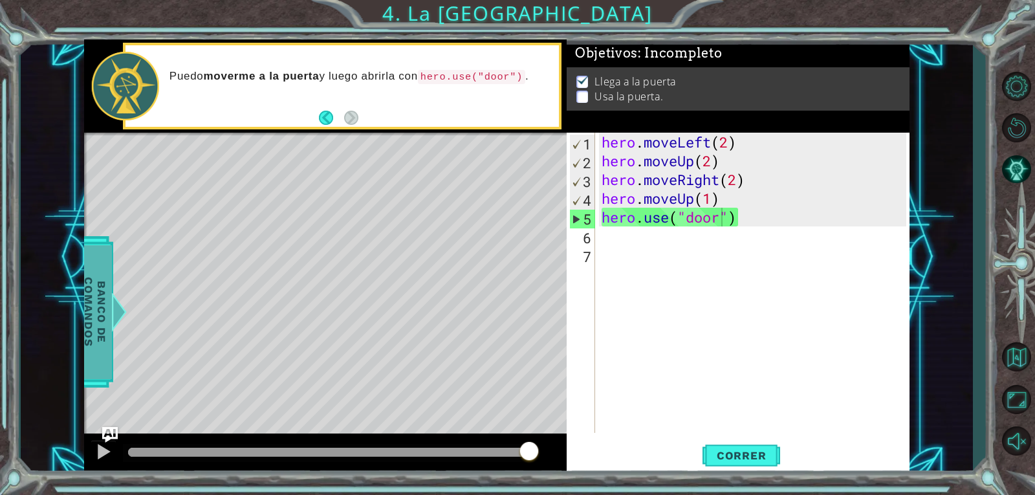
click at [97, 280] on span "Banco de comandos" at bounding box center [95, 312] width 34 height 134
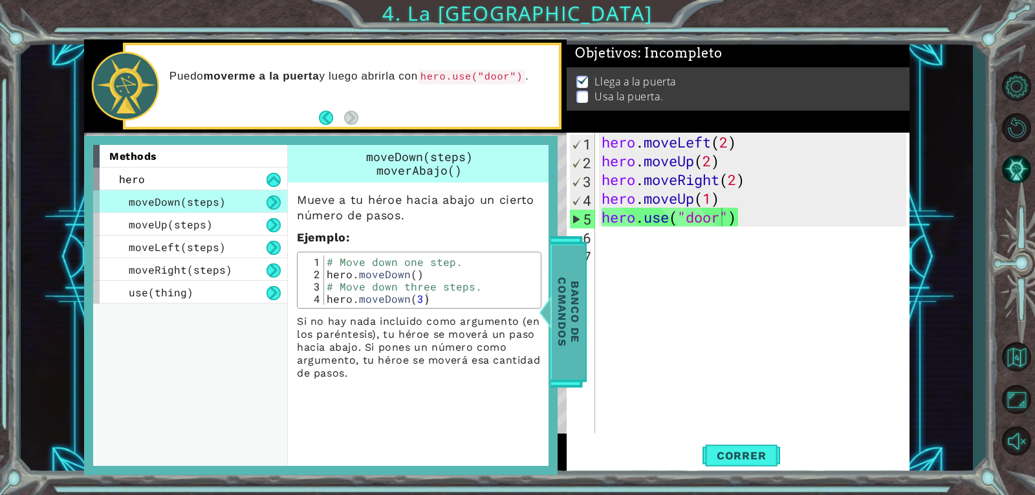
click at [552, 321] on div at bounding box center [551, 311] width 16 height 39
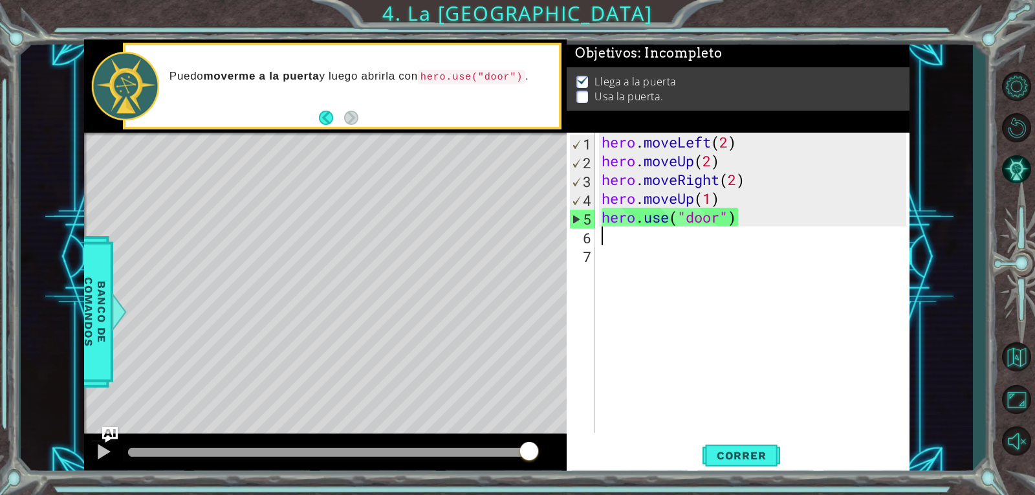
scroll to position [0, 0]
click at [606, 239] on div "hero . moveLeft ( 2 ) hero . moveUp ( 2 ) hero . moveRight ( 2 ) hero . moveUp …" at bounding box center [756, 302] width 314 height 338
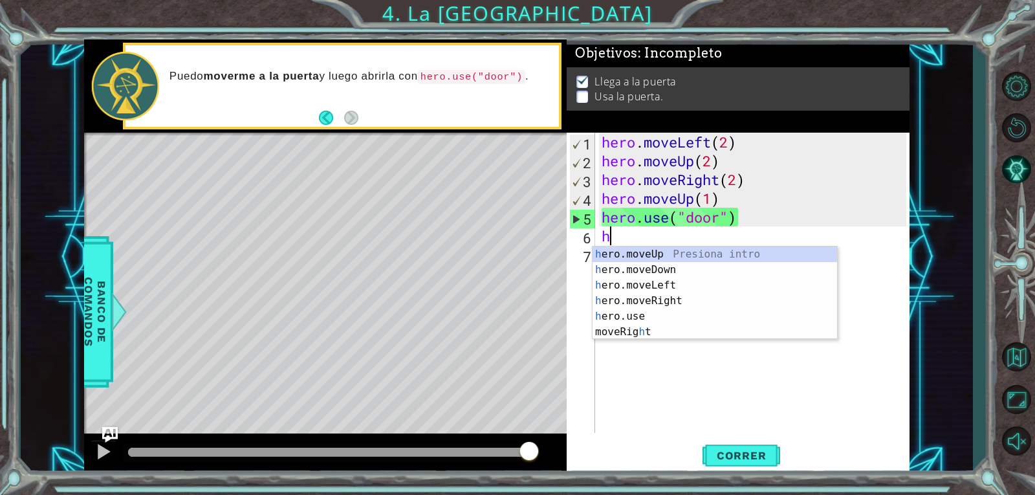
type textarea "h"
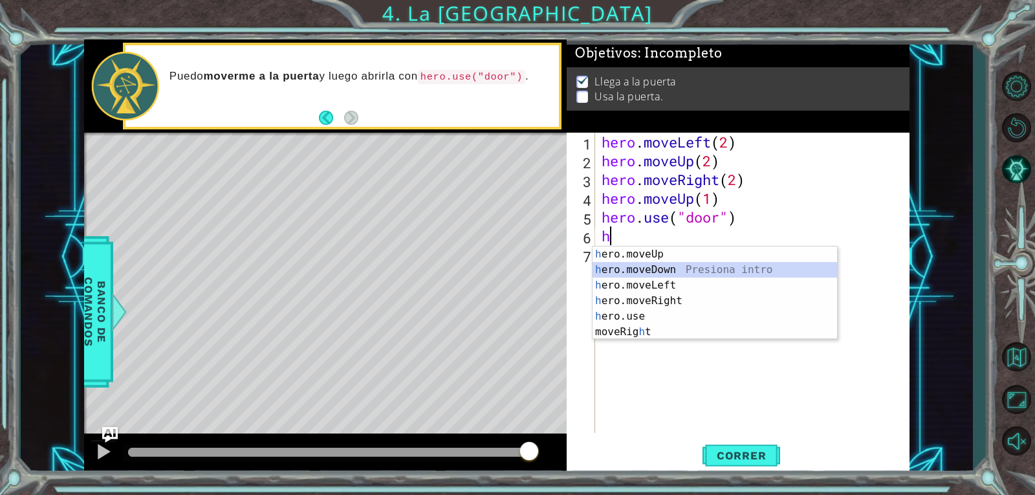
click at [660, 264] on div "h ero.moveUp Presiona intro h ero.moveDown Presiona intro h ero.moveLeft Presio…" at bounding box center [714, 308] width 244 height 124
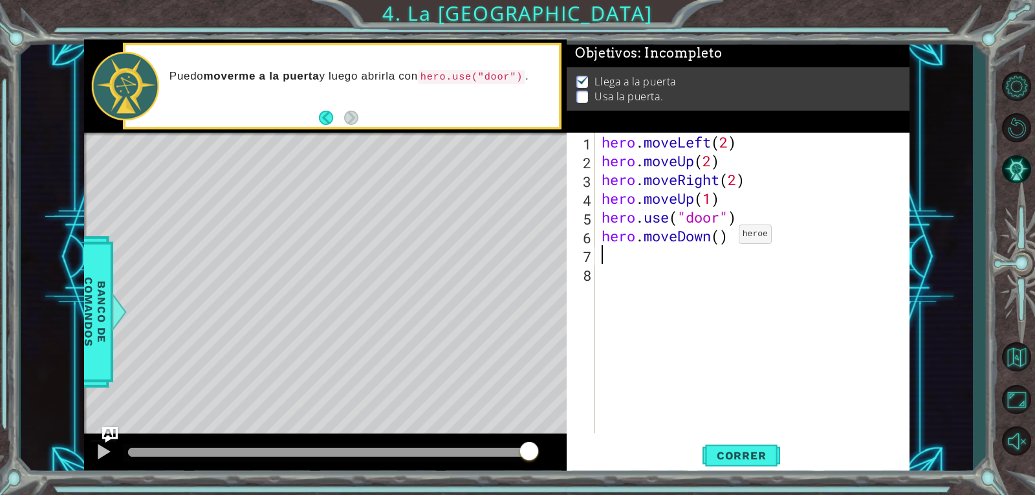
click at [719, 237] on div "hero . moveLeft ( 2 ) hero . moveUp ( 2 ) hero . moveRight ( 2 ) hero . moveUp …" at bounding box center [756, 302] width 314 height 338
type textarea "hero.moveDown(1)"
click at [721, 457] on span "Correr" at bounding box center [742, 455] width 76 height 13
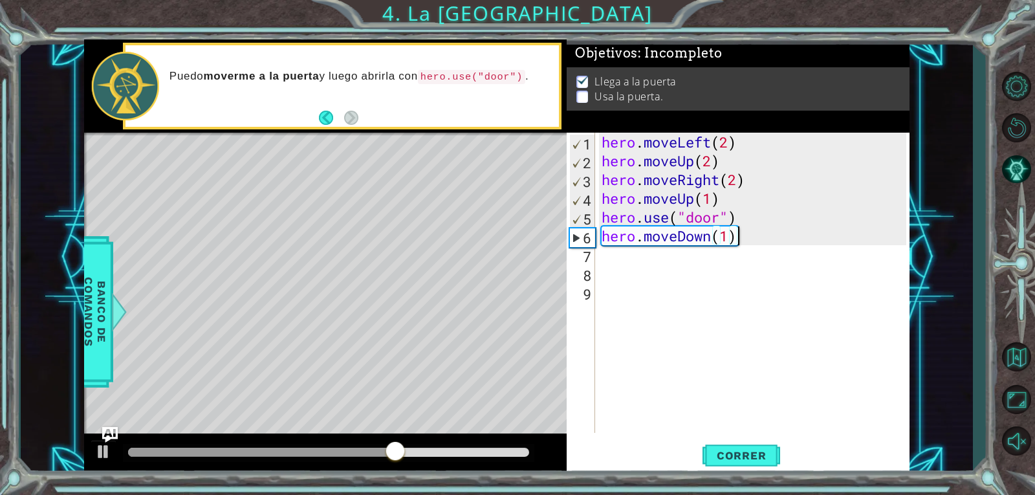
click at [746, 235] on div "hero . moveLeft ( 2 ) hero . moveUp ( 2 ) hero . moveRight ( 2 ) hero . moveUp …" at bounding box center [756, 302] width 314 height 338
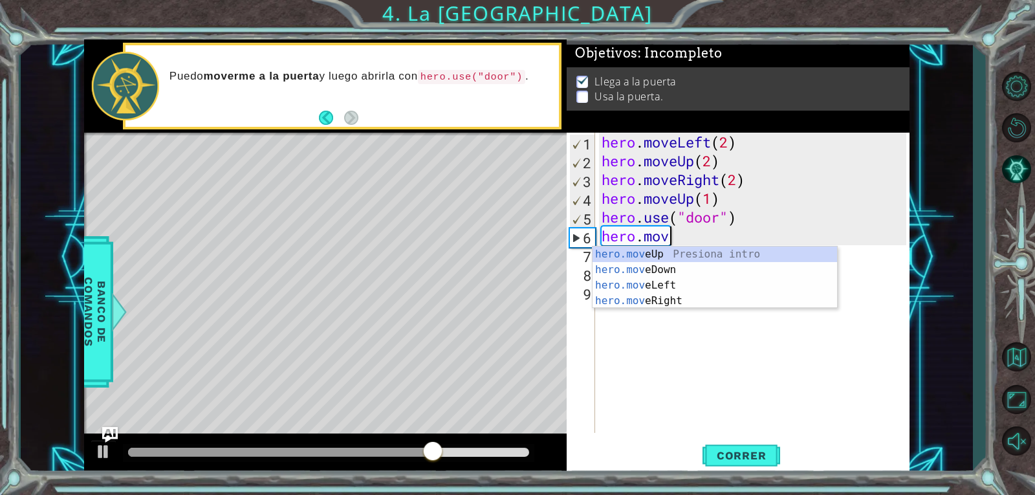
type textarea "h"
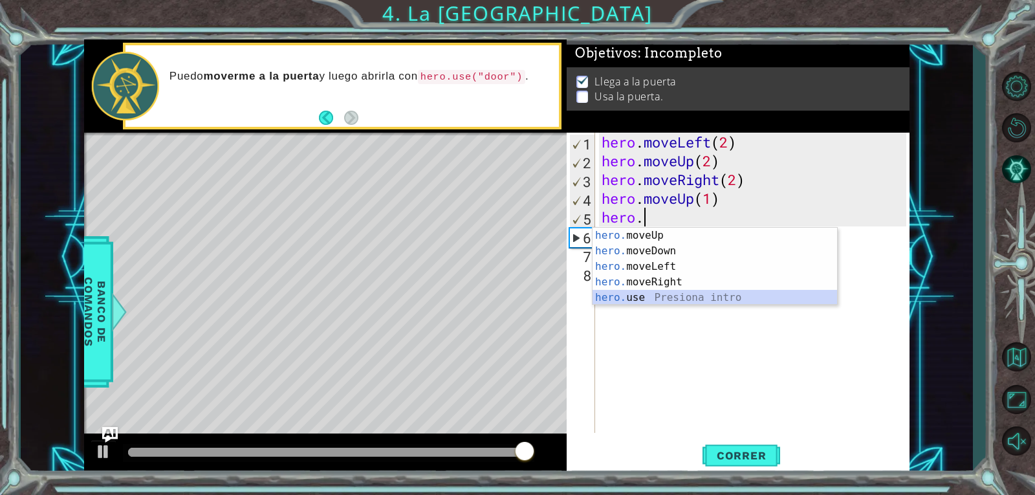
click at [684, 301] on div "hero. moveUp Presiona intro hero. moveDown Presiona intro hero. moveLeft Presio…" at bounding box center [714, 282] width 244 height 109
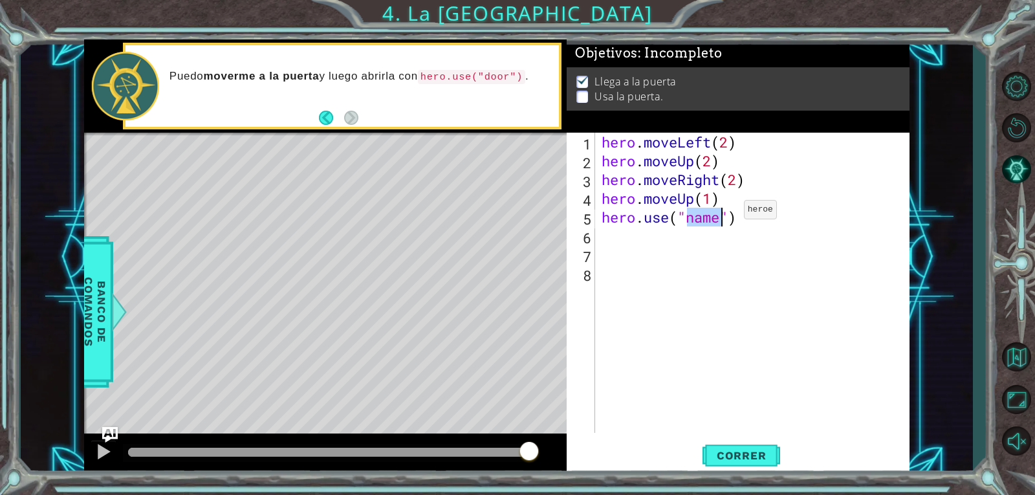
click at [724, 213] on div "hero . moveLeft ( 2 ) hero . moveUp ( 2 ) hero . moveRight ( 2 ) hero . moveUp …" at bounding box center [752, 283] width 307 height 300
click at [718, 229] on div "" door" Presiona intro" at bounding box center [791, 251] width 244 height 47
type textarea "hero.use("door")"
click at [604, 235] on div "hero . moveLeft ( 2 ) hero . moveUp ( 2 ) hero . moveRight ( 2 ) hero . moveUp …" at bounding box center [756, 302] width 314 height 338
click at [736, 197] on div "hero . moveLeft ( 2 ) hero . moveUp ( 2 ) hero . moveRight ( 2 ) hero . moveUp …" at bounding box center [756, 302] width 314 height 338
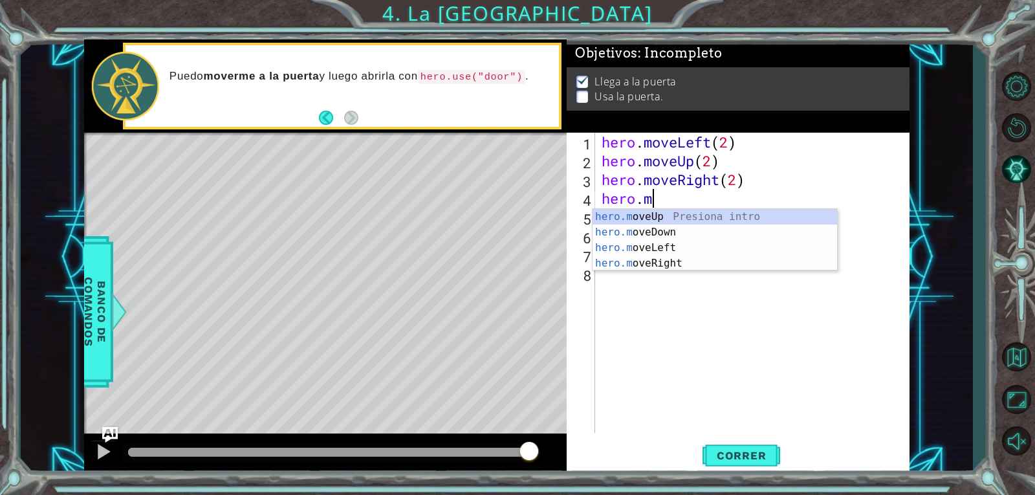
type textarea "h"
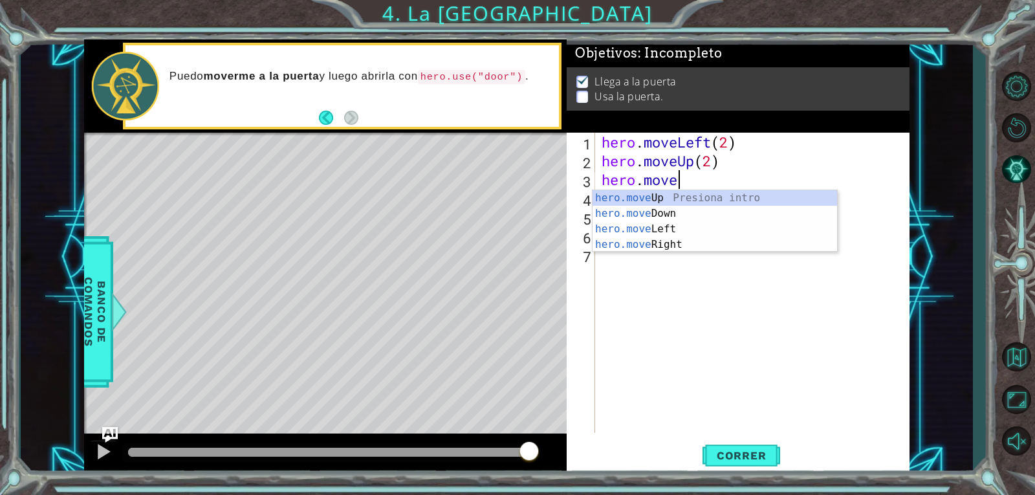
type textarea "[DOMAIN_NAME]"
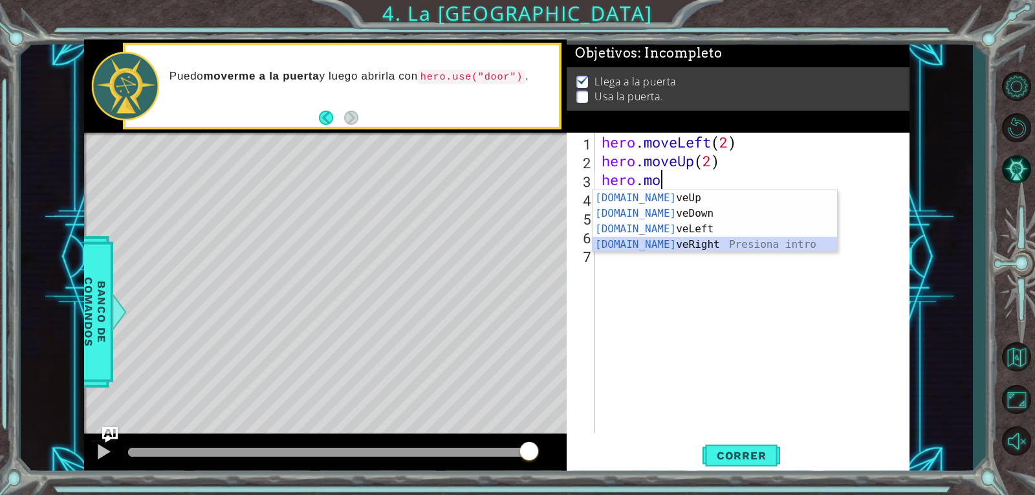
click at [689, 246] on div "[DOMAIN_NAME] veUp Presiona intro [DOMAIN_NAME] veDown Presiona intro [DOMAIN_N…" at bounding box center [714, 236] width 244 height 93
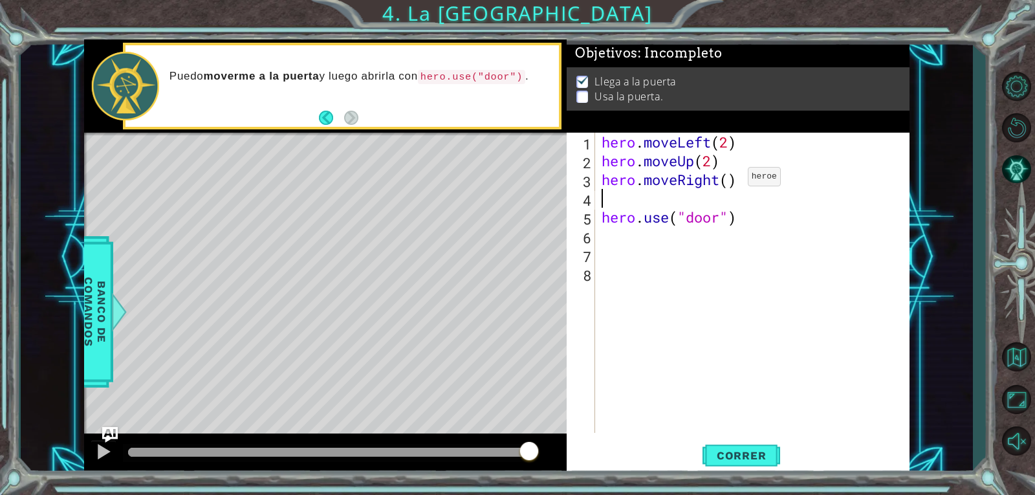
click at [728, 180] on div "hero . moveLeft ( 2 ) hero . moveUp ( 2 ) hero . moveRight ( ) hero . use ( "do…" at bounding box center [756, 302] width 314 height 338
type textarea "hero.moveRight(2)"
click at [710, 451] on span "Correr" at bounding box center [742, 455] width 76 height 13
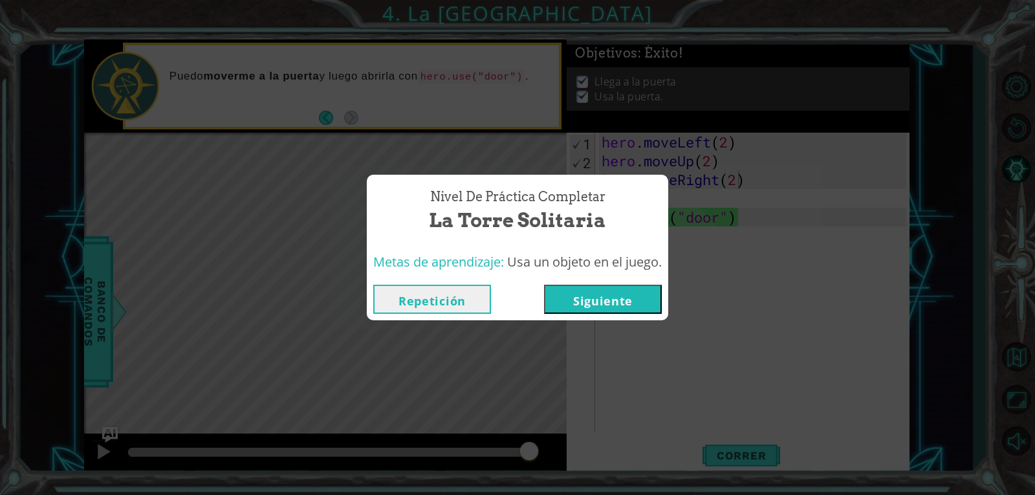
click at [618, 291] on button "Siguiente" at bounding box center [603, 299] width 118 height 29
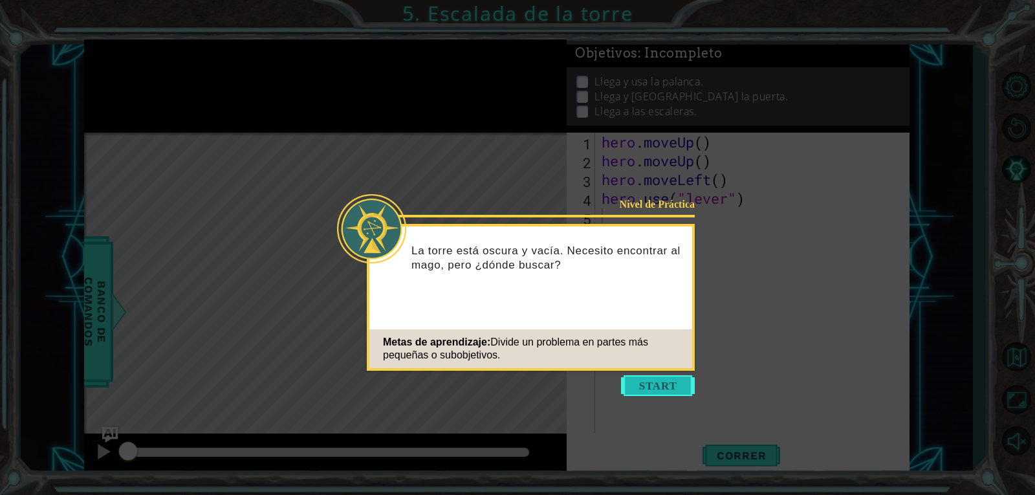
click at [642, 392] on button "Start" at bounding box center [658, 385] width 74 height 21
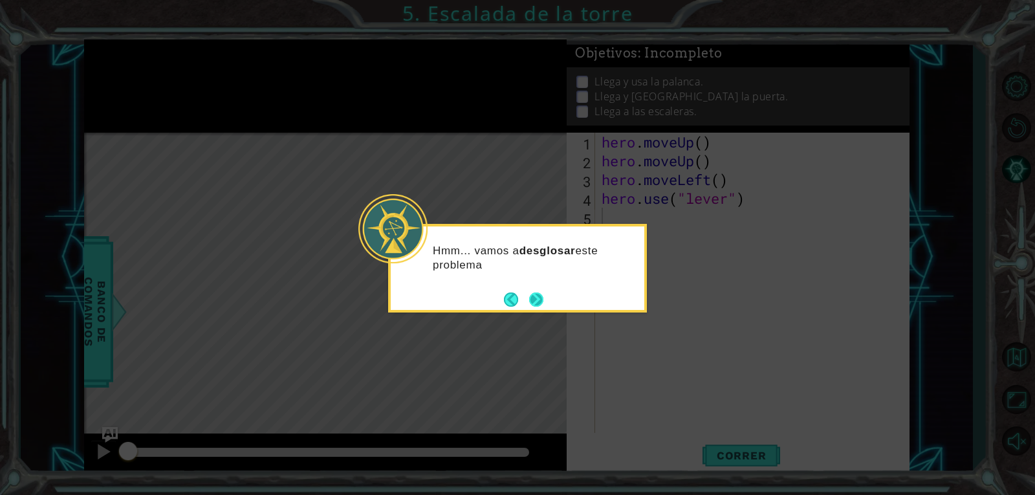
click at [536, 296] on button "Next" at bounding box center [536, 299] width 17 height 17
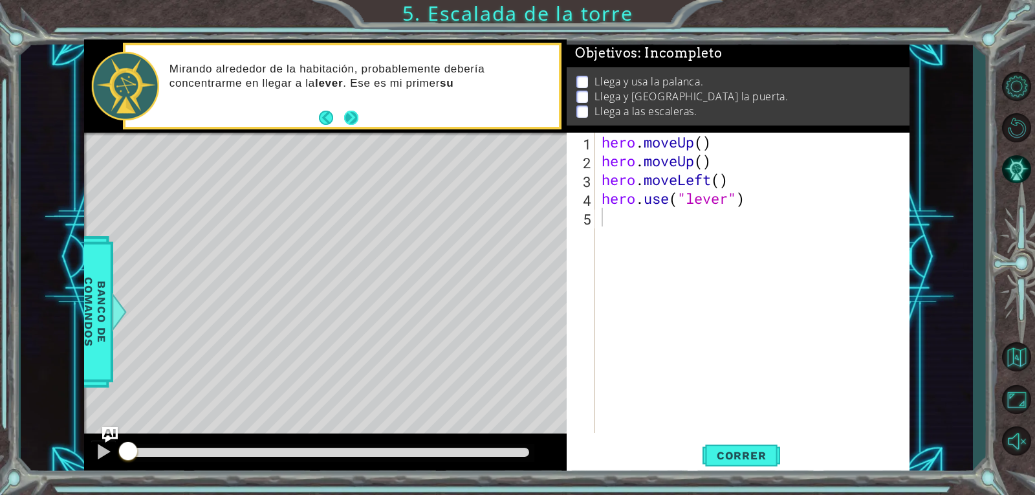
click at [343, 123] on button "Next" at bounding box center [351, 117] width 17 height 17
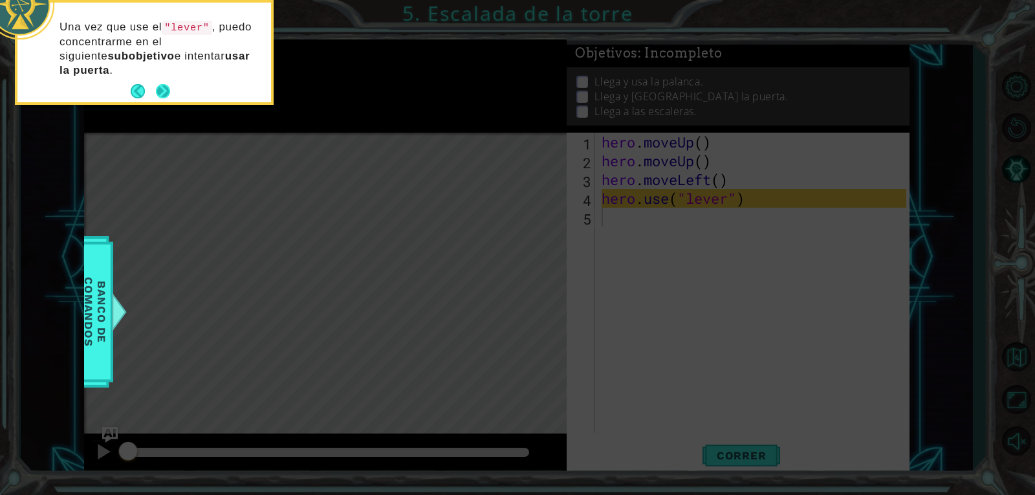
click at [158, 92] on button "Next" at bounding box center [163, 91] width 23 height 23
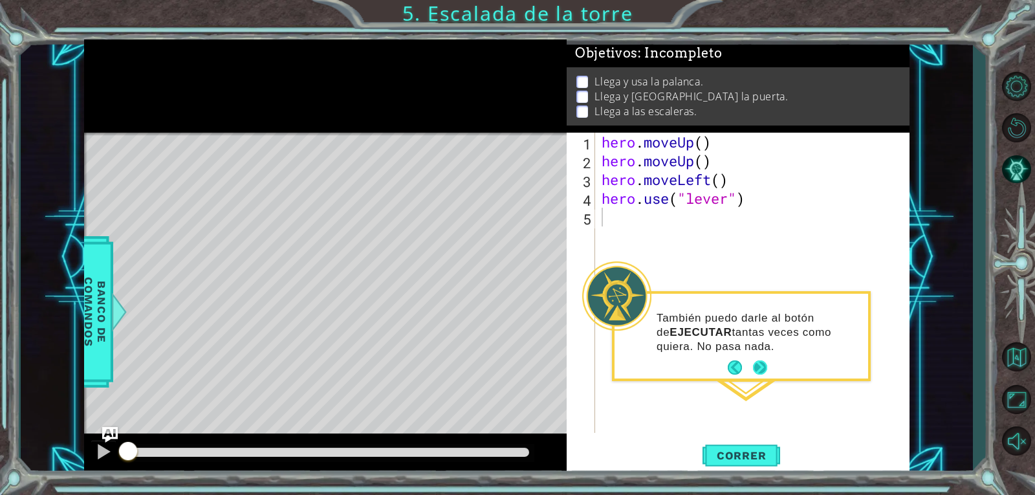
click at [765, 368] on button "Next" at bounding box center [760, 368] width 24 height 24
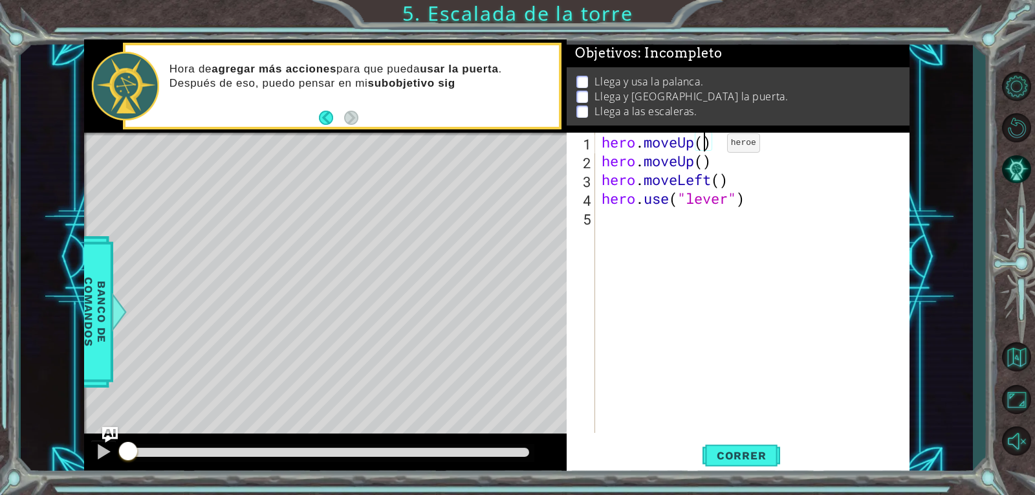
click at [708, 146] on div "hero . moveUp ( ) hero . moveUp ( ) hero . moveLeft ( ) hero . use ( "lever" )" at bounding box center [756, 302] width 314 height 338
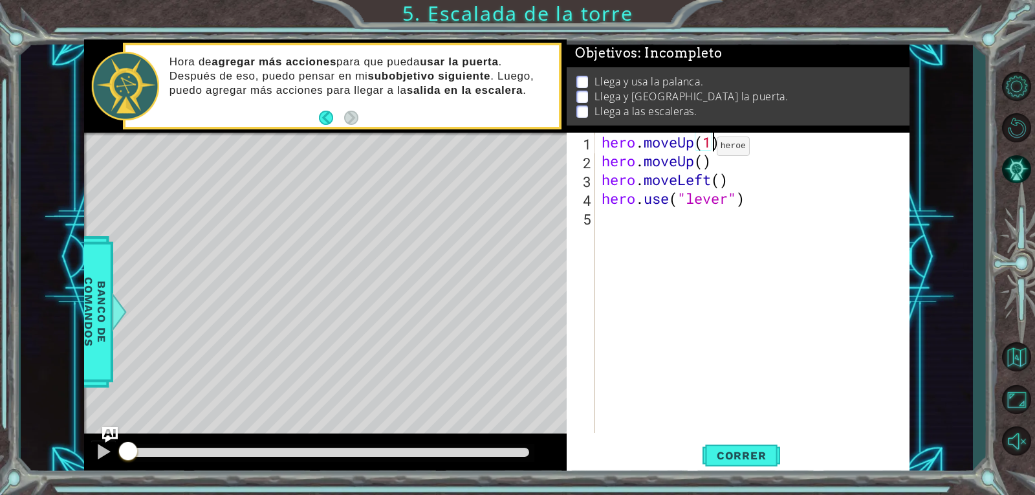
scroll to position [0, 5]
click at [717, 186] on div "hero . moveUp ( 1 ) hero . moveUp ( ) hero . moveLeft ( ) hero . use ( "lever" )" at bounding box center [756, 302] width 314 height 338
type textarea "hero.moveLeft(2)"
click at [719, 458] on span "Correr" at bounding box center [742, 455] width 76 height 13
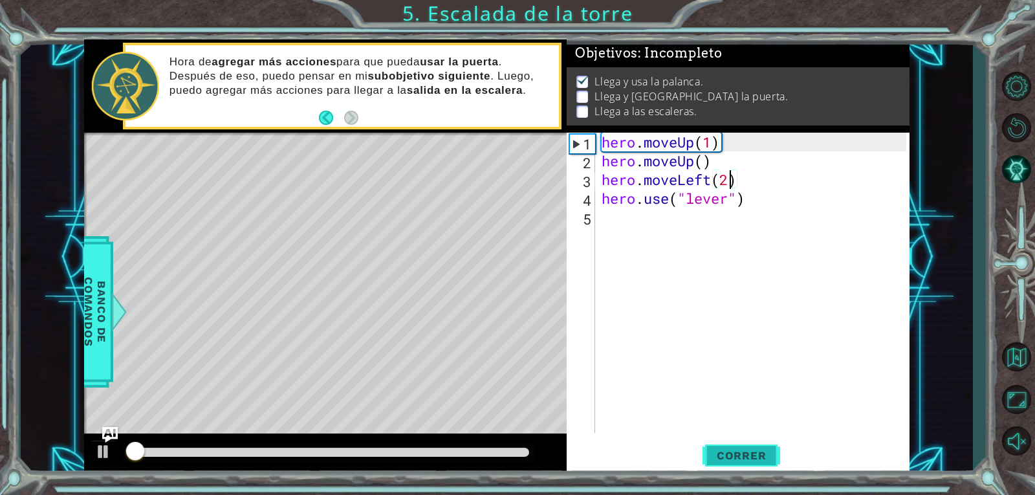
scroll to position [5, 0]
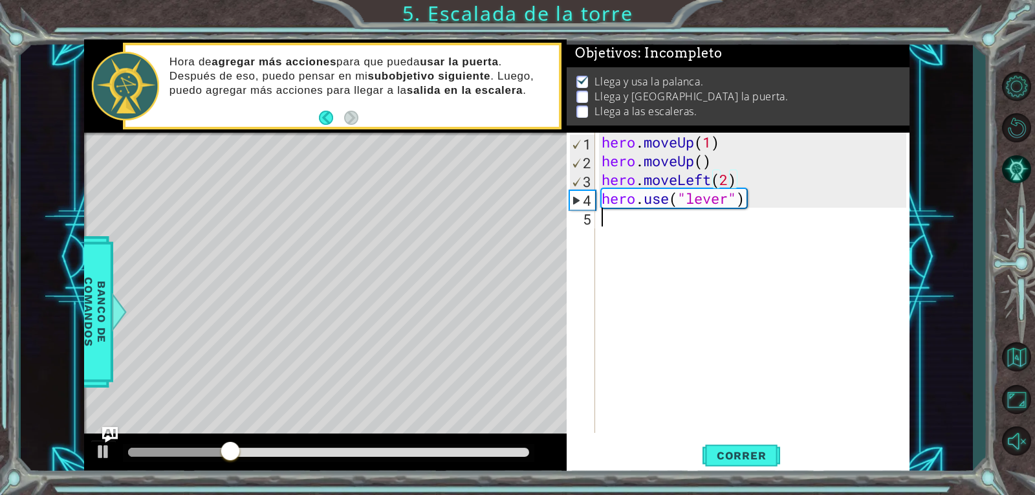
click at [603, 218] on div "hero . moveUp ( 1 ) hero . moveUp ( ) hero . moveLeft ( 2 ) hero . use ( "lever…" at bounding box center [756, 302] width 314 height 338
type textarea "h"
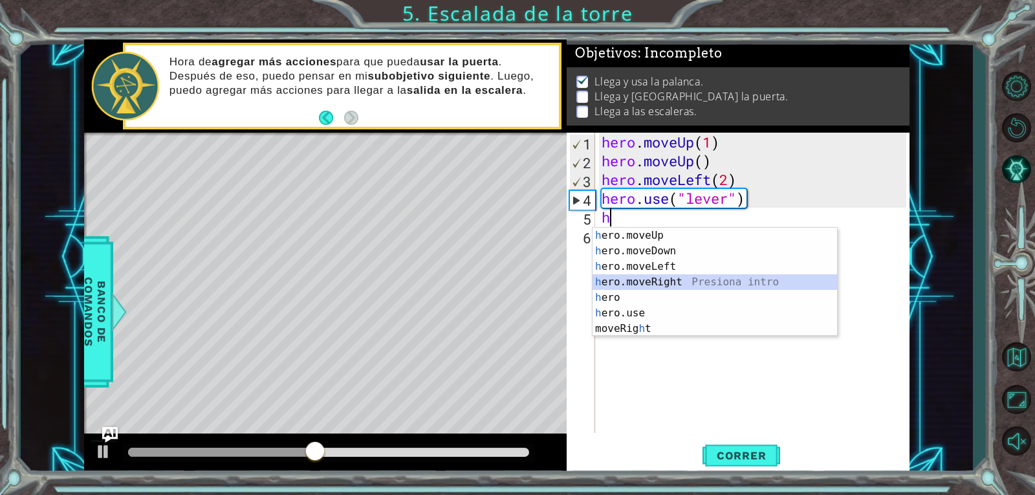
click at [631, 277] on div "h ero.moveUp Presiona intro h ero.moveDown Presiona intro h ero.moveLeft Presio…" at bounding box center [714, 298] width 244 height 140
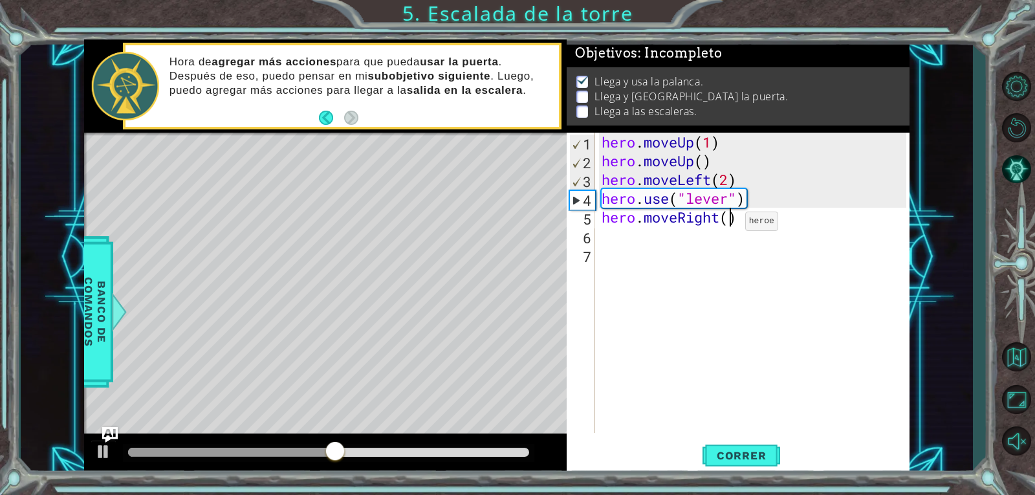
click at [726, 224] on div "hero . moveUp ( 1 ) hero . moveUp ( ) hero . moveLeft ( 2 ) hero . use ( "lever…" at bounding box center [756, 302] width 314 height 338
type textarea "hero.moveRight(2)"
